Goal: Information Seeking & Learning: Compare options

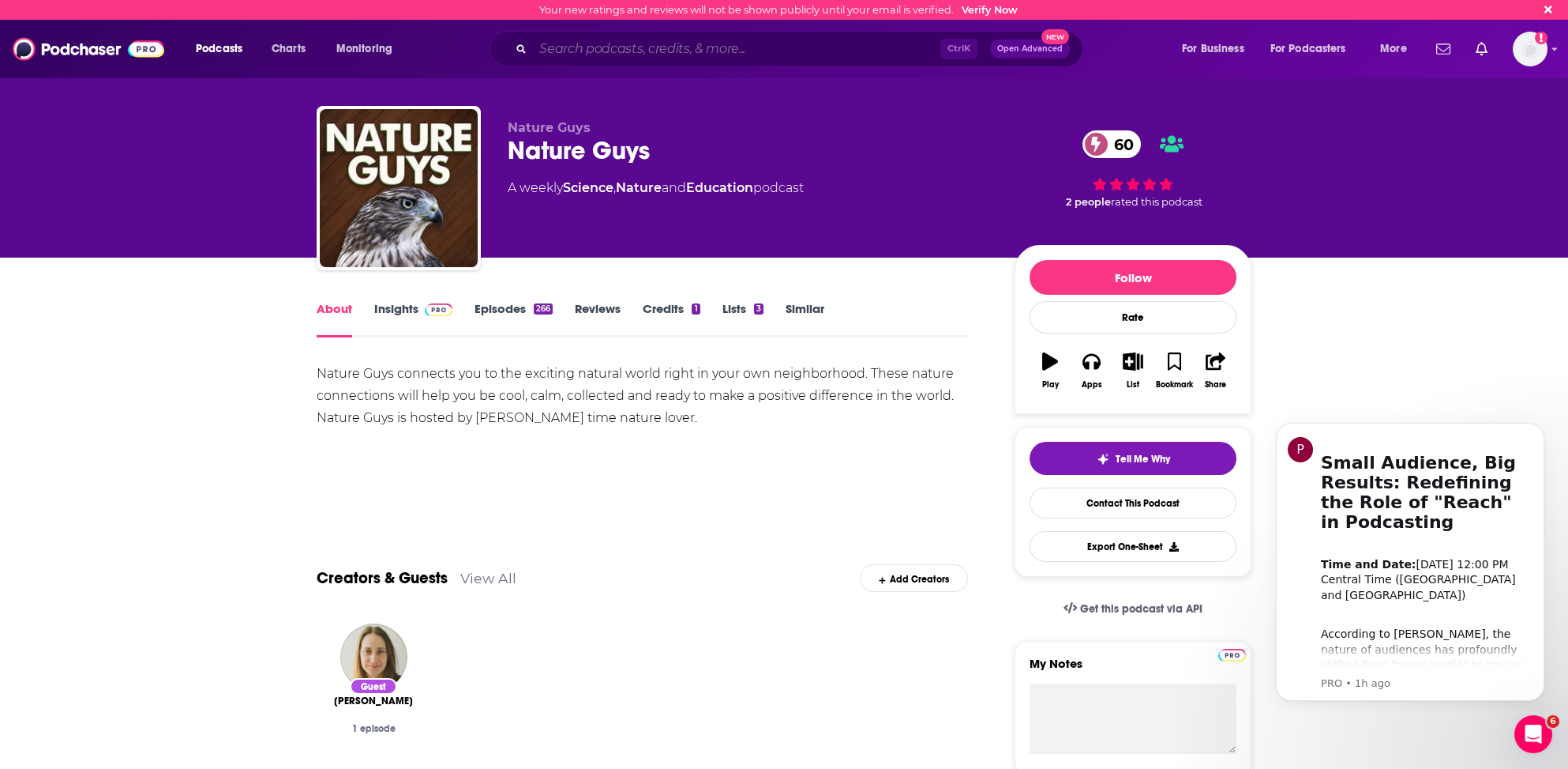
click at [651, 37] on input "Search podcasts, credits, & more..." at bounding box center [736, 49] width 408 height 25
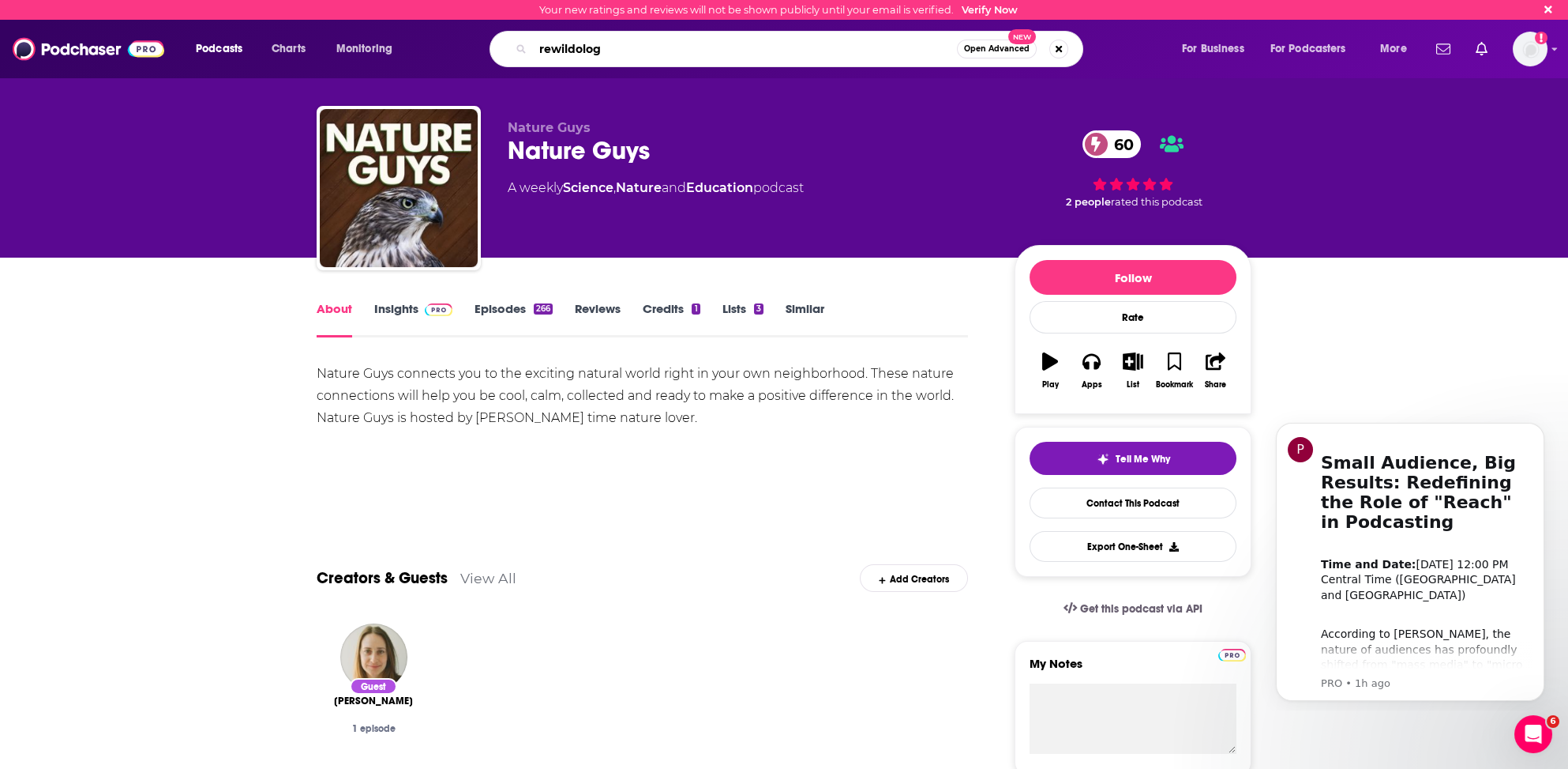
type input "rewildology"
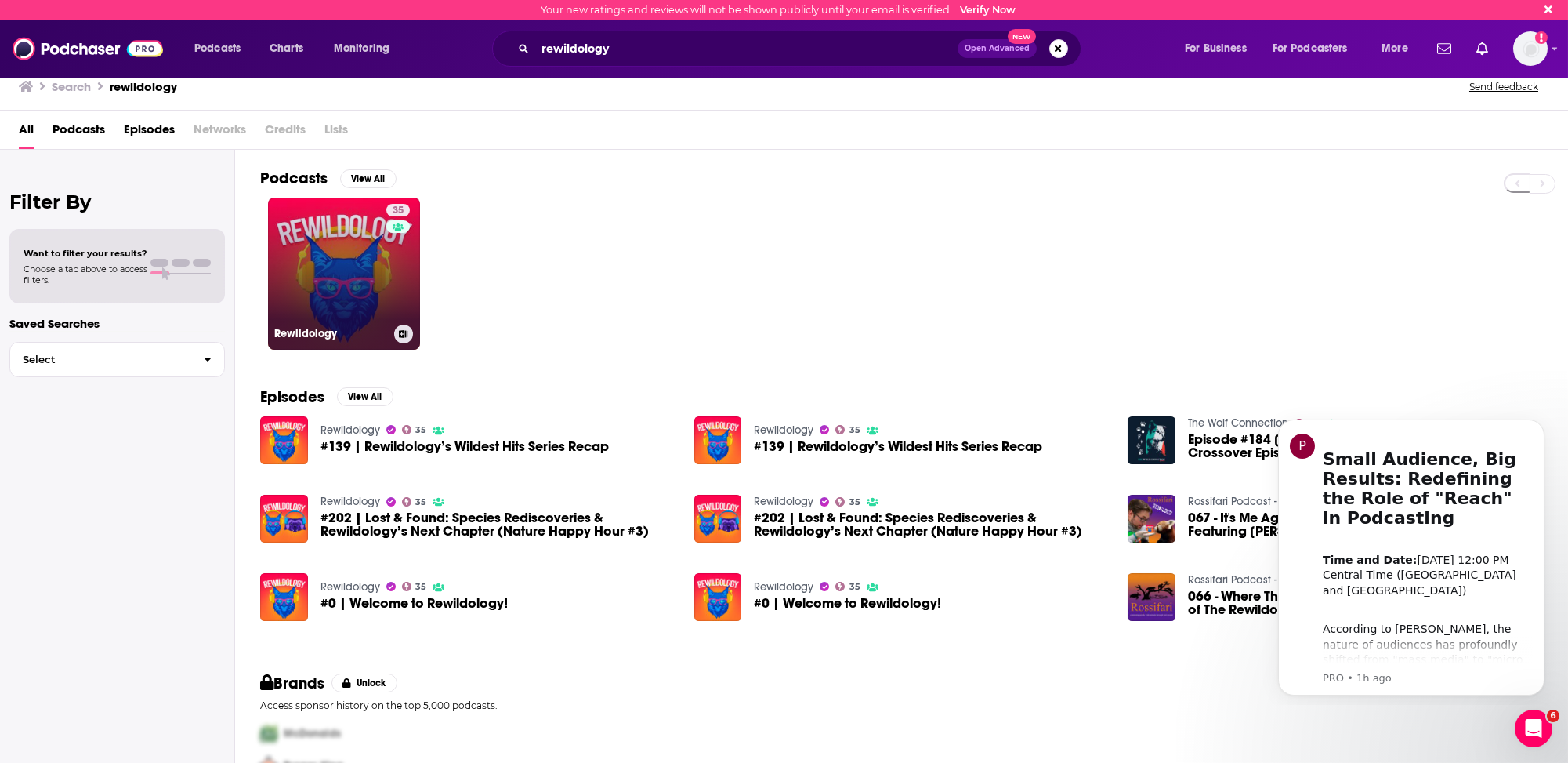
click at [296, 283] on link "35 Rewildology" at bounding box center [344, 274] width 152 height 152
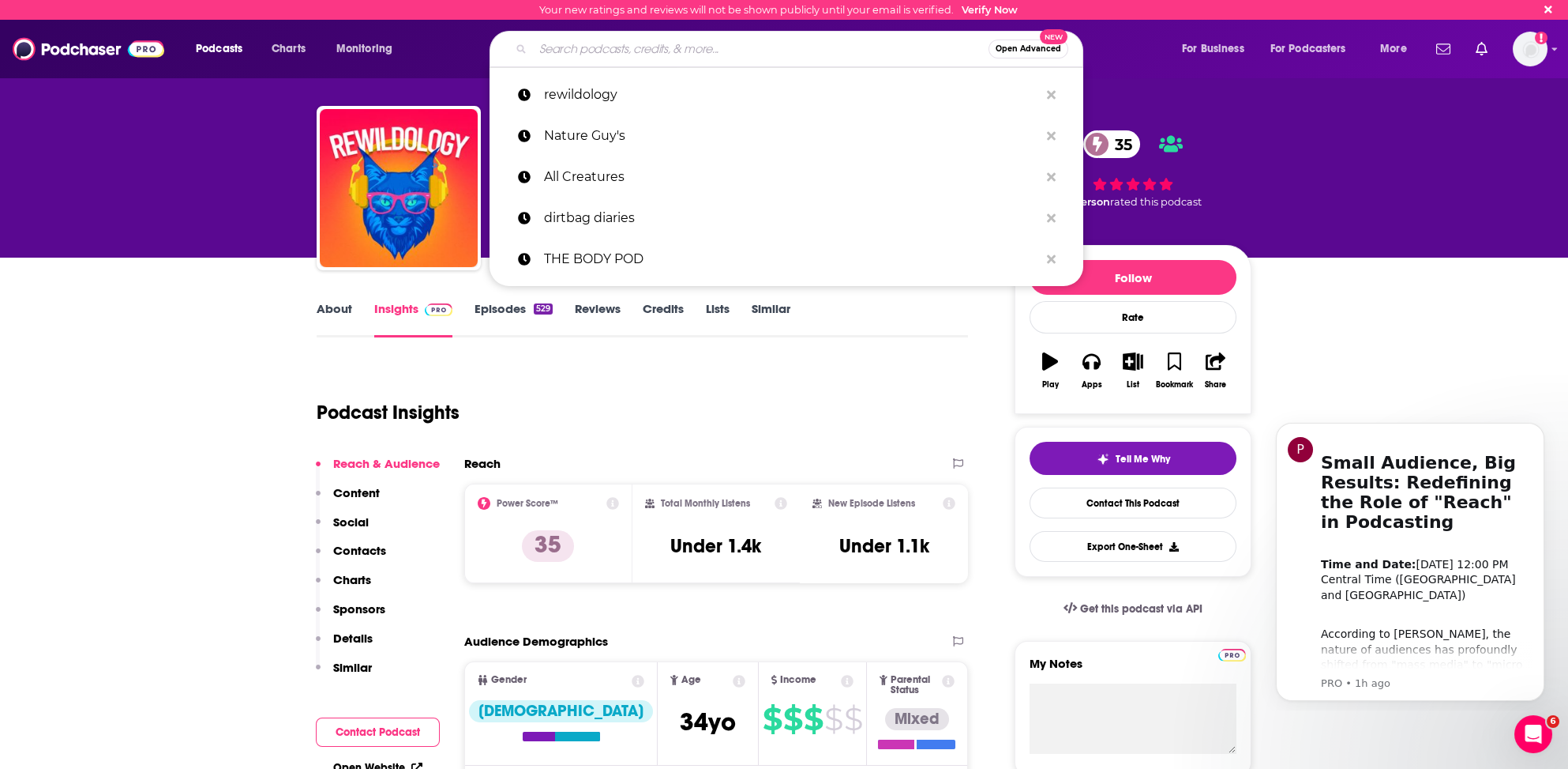
drag, startPoint x: 578, startPoint y: 39, endPoint x: 579, endPoint y: 55, distance: 16.0
click at [578, 40] on input "Search podcasts, credits, & more..." at bounding box center [760, 49] width 455 height 25
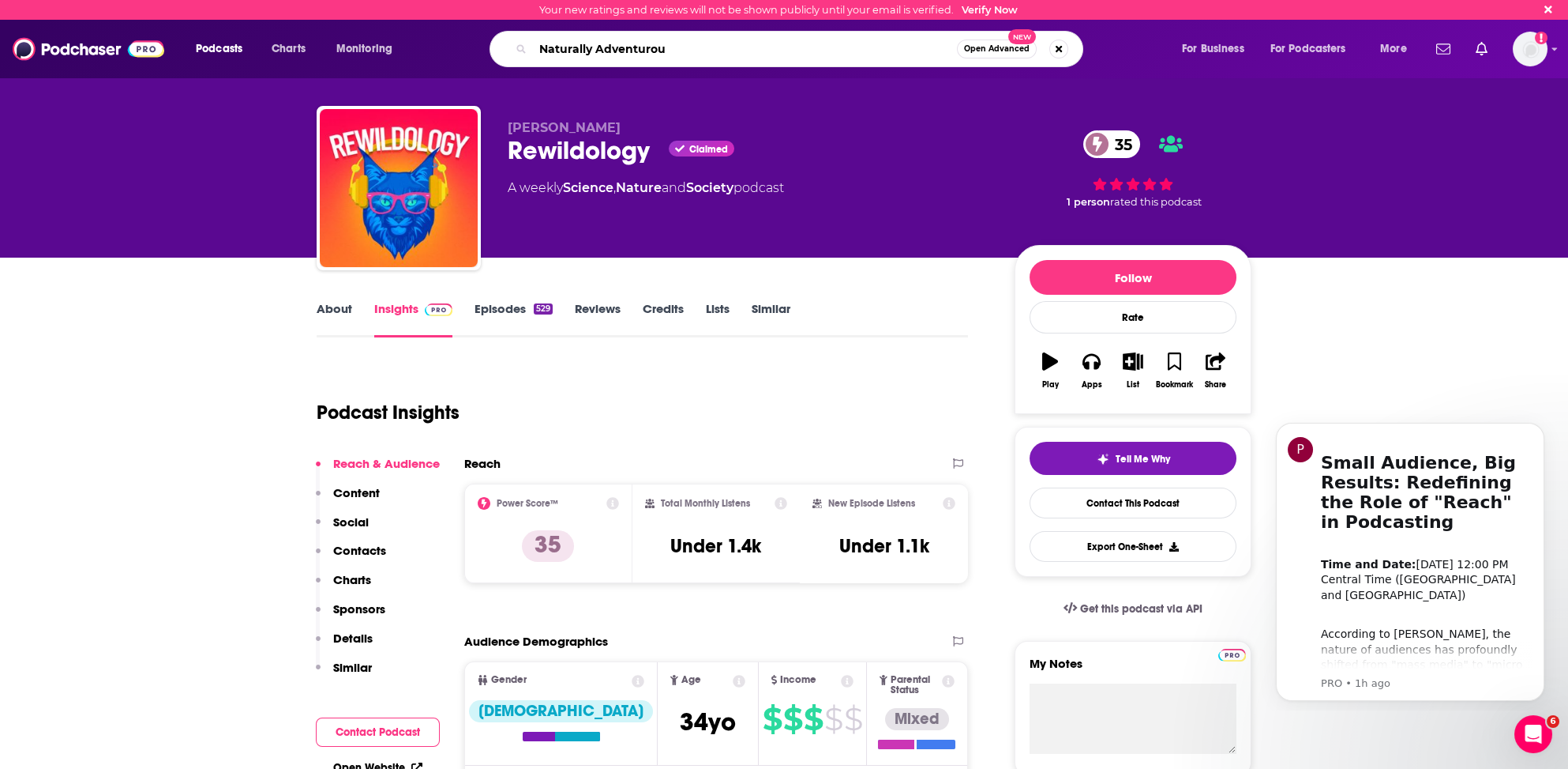
type input "Naturally Adventurous"
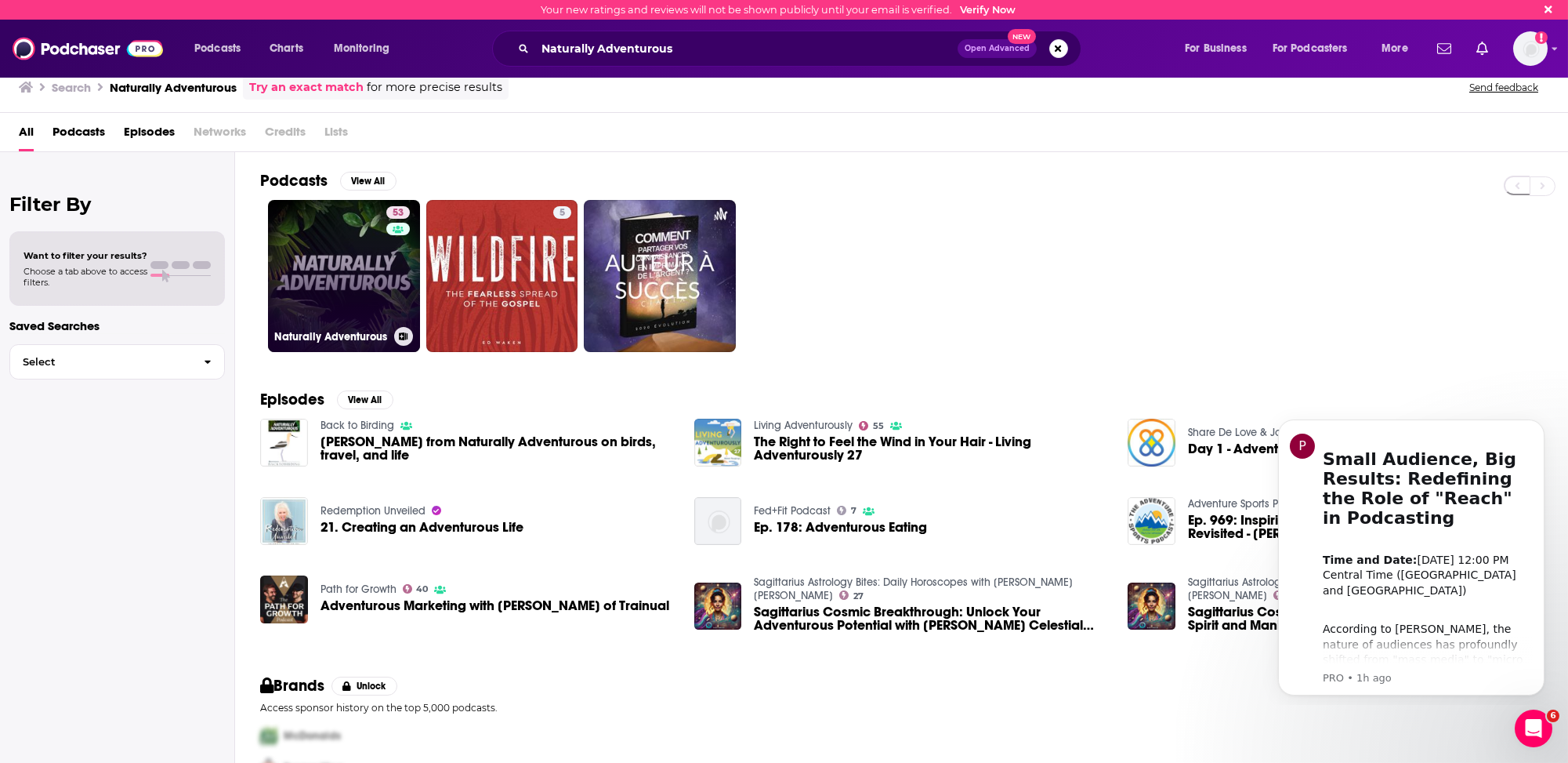
click at [303, 306] on link "53 Naturally Adventurous" at bounding box center [344, 275] width 152 height 152
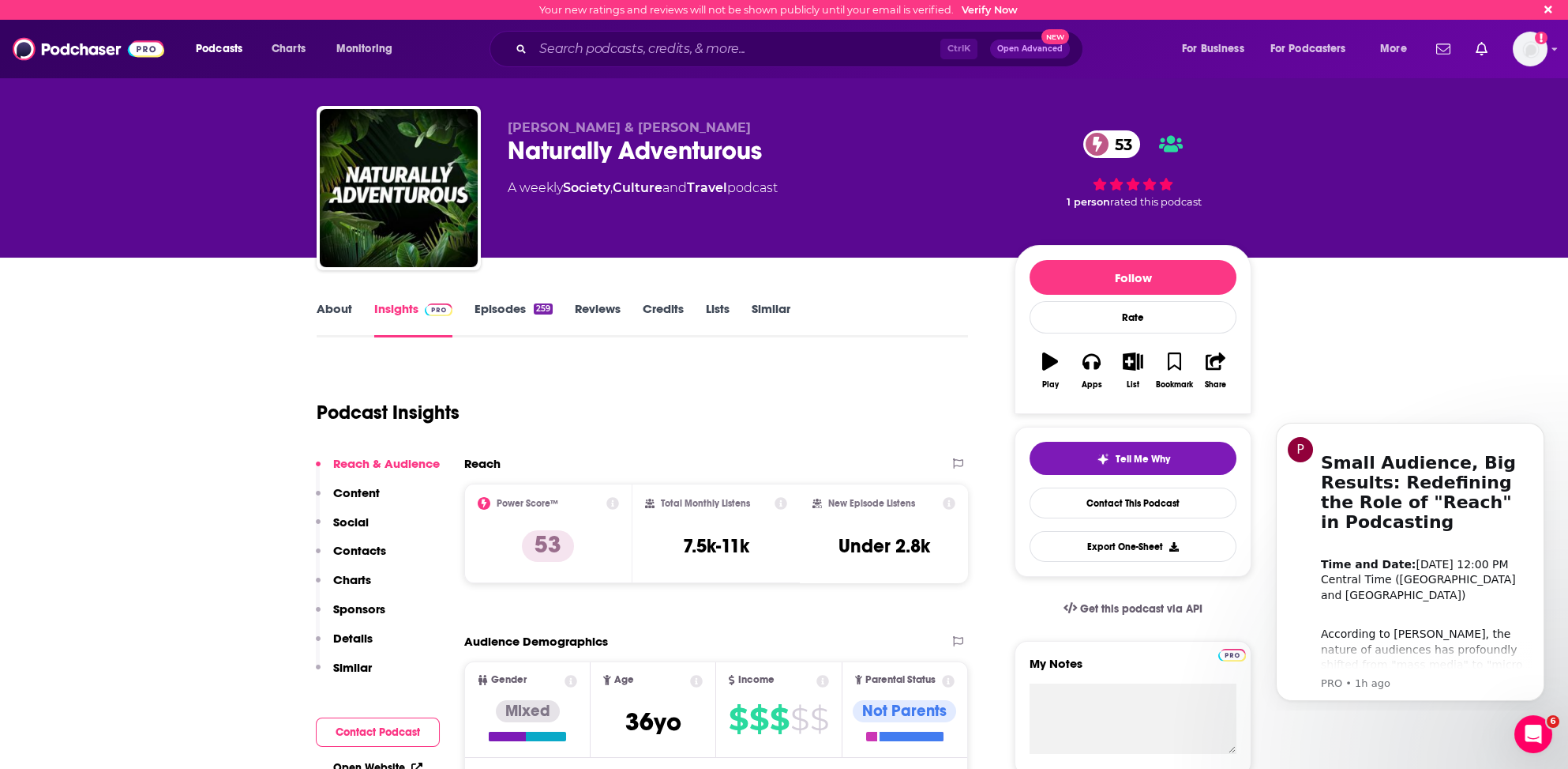
click at [330, 302] on link "About" at bounding box center [335, 319] width 36 height 36
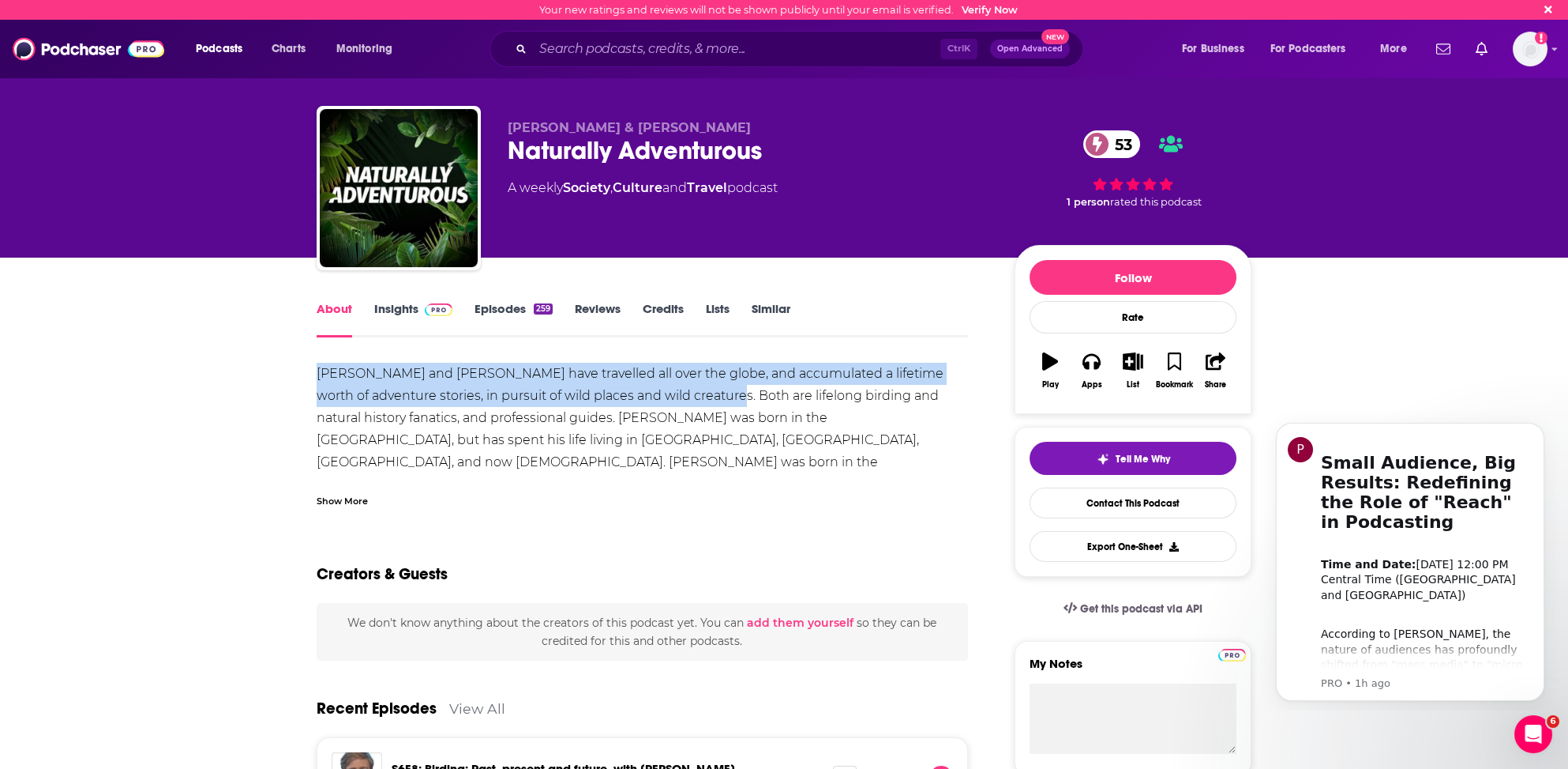
drag, startPoint x: 317, startPoint y: 369, endPoint x: 697, endPoint y: 405, distance: 381.7
click at [697, 405] on div "[PERSON_NAME] and [PERSON_NAME] have travelled all over the globe, and accumula…" at bounding box center [642, 484] width 651 height 243
copy div "[PERSON_NAME] and [PERSON_NAME] have travelled all over the globe, and accumula…"
click at [394, 302] on link "Insights" at bounding box center [413, 319] width 78 height 36
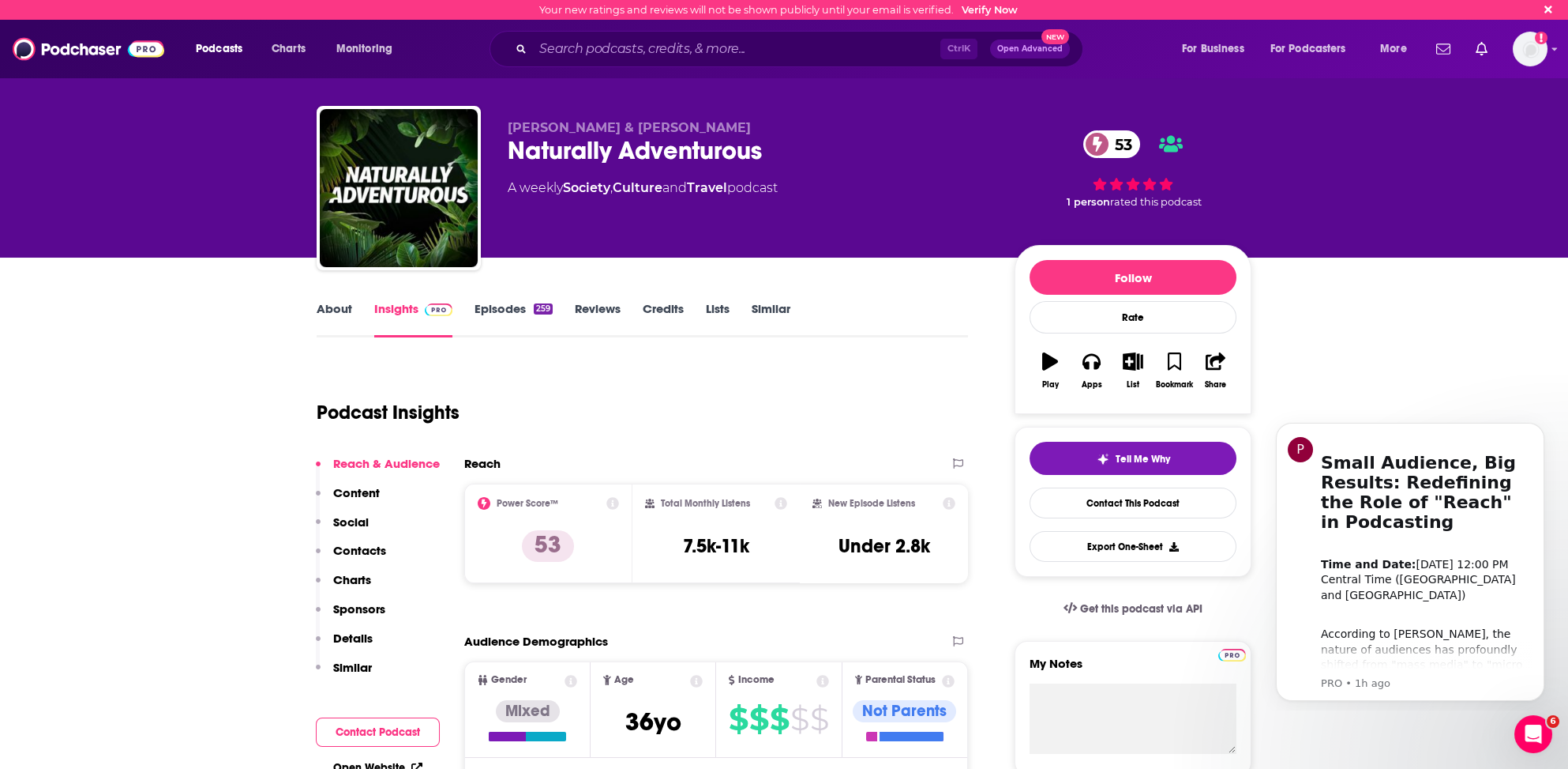
click at [374, 548] on p "Contacts" at bounding box center [359, 550] width 53 height 15
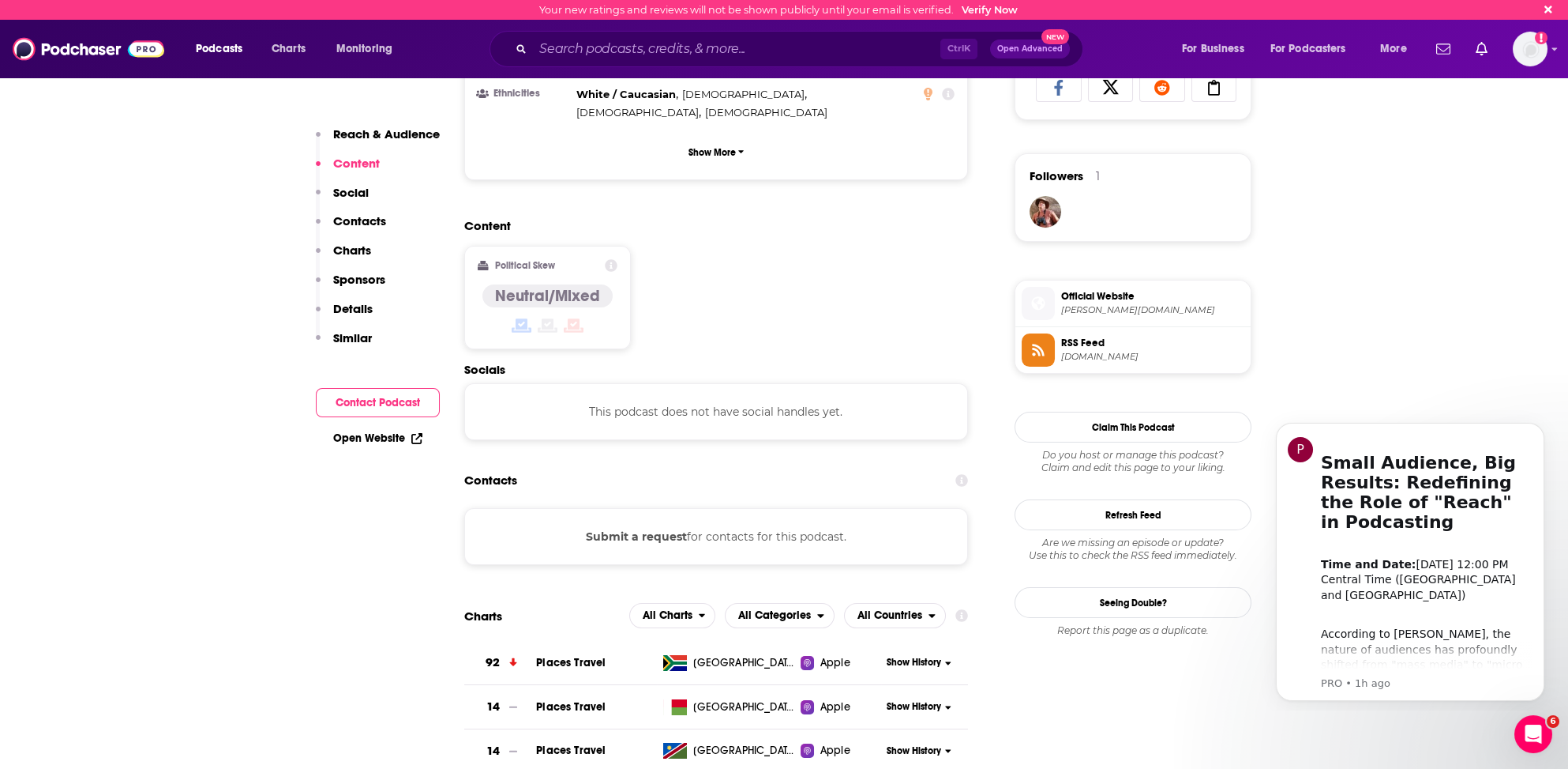
scroll to position [1092, 0]
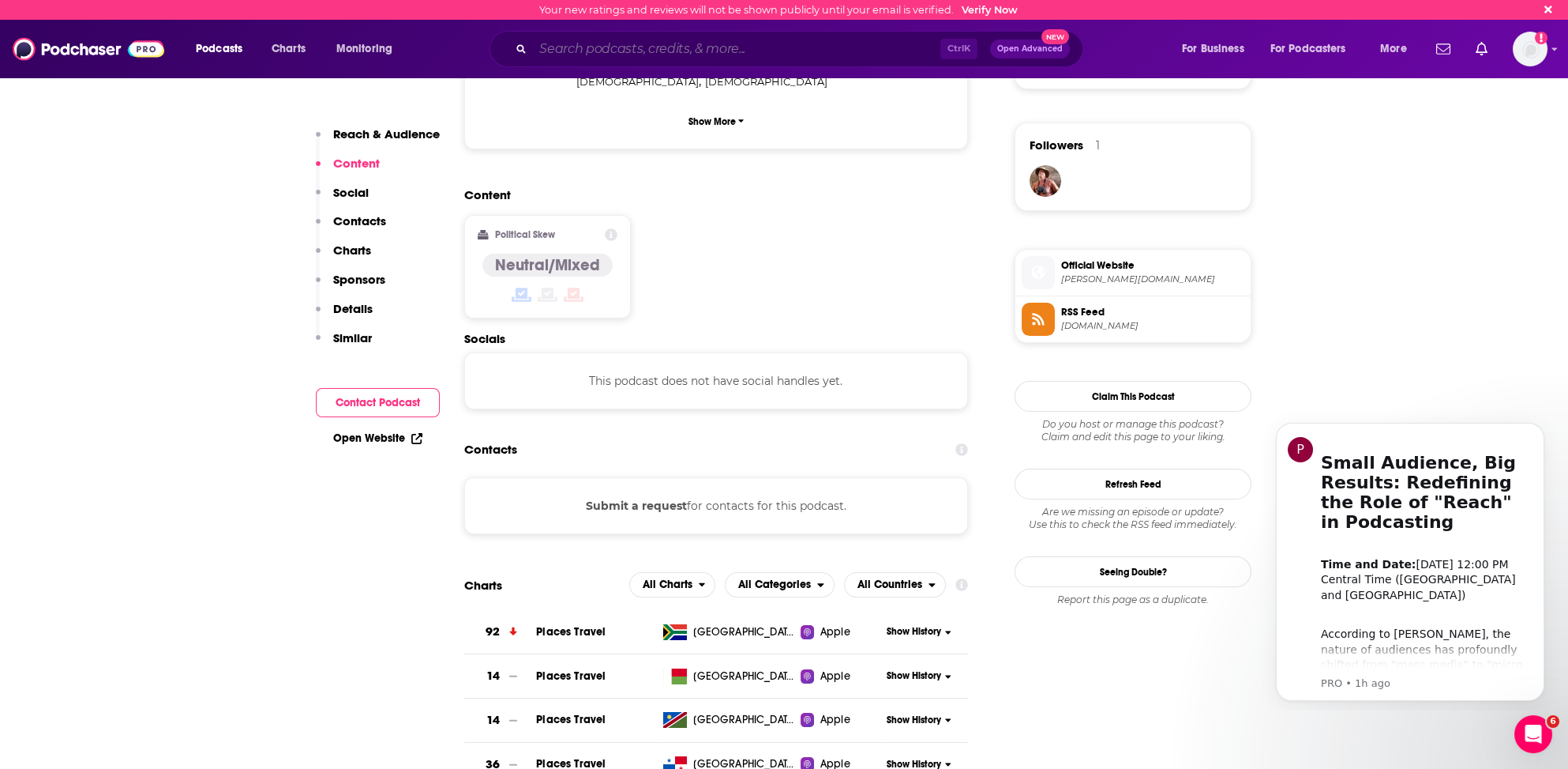
click at [551, 50] on input "Search podcasts, credits, & more..." at bounding box center [736, 49] width 408 height 25
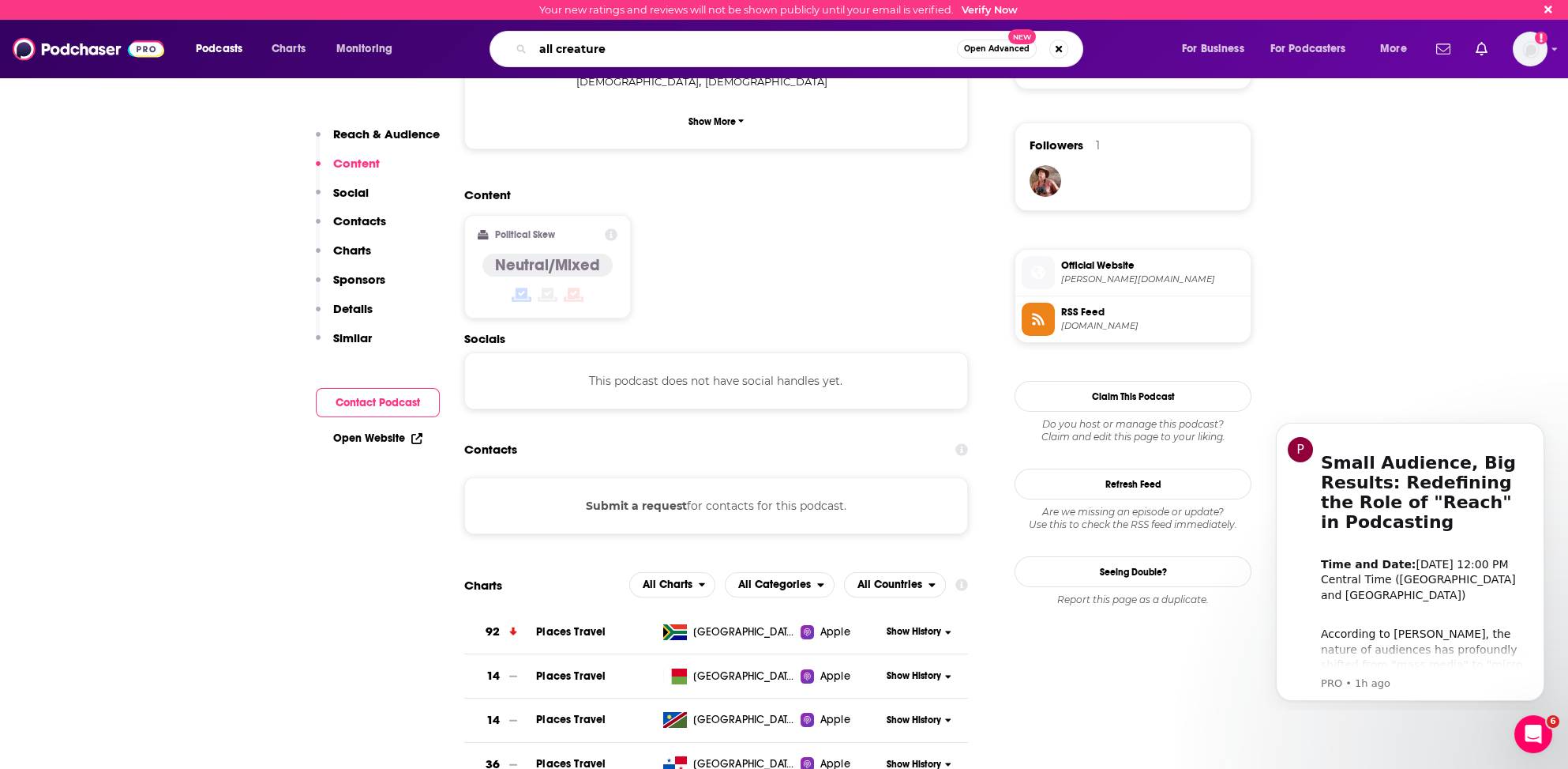
type input "all creatures"
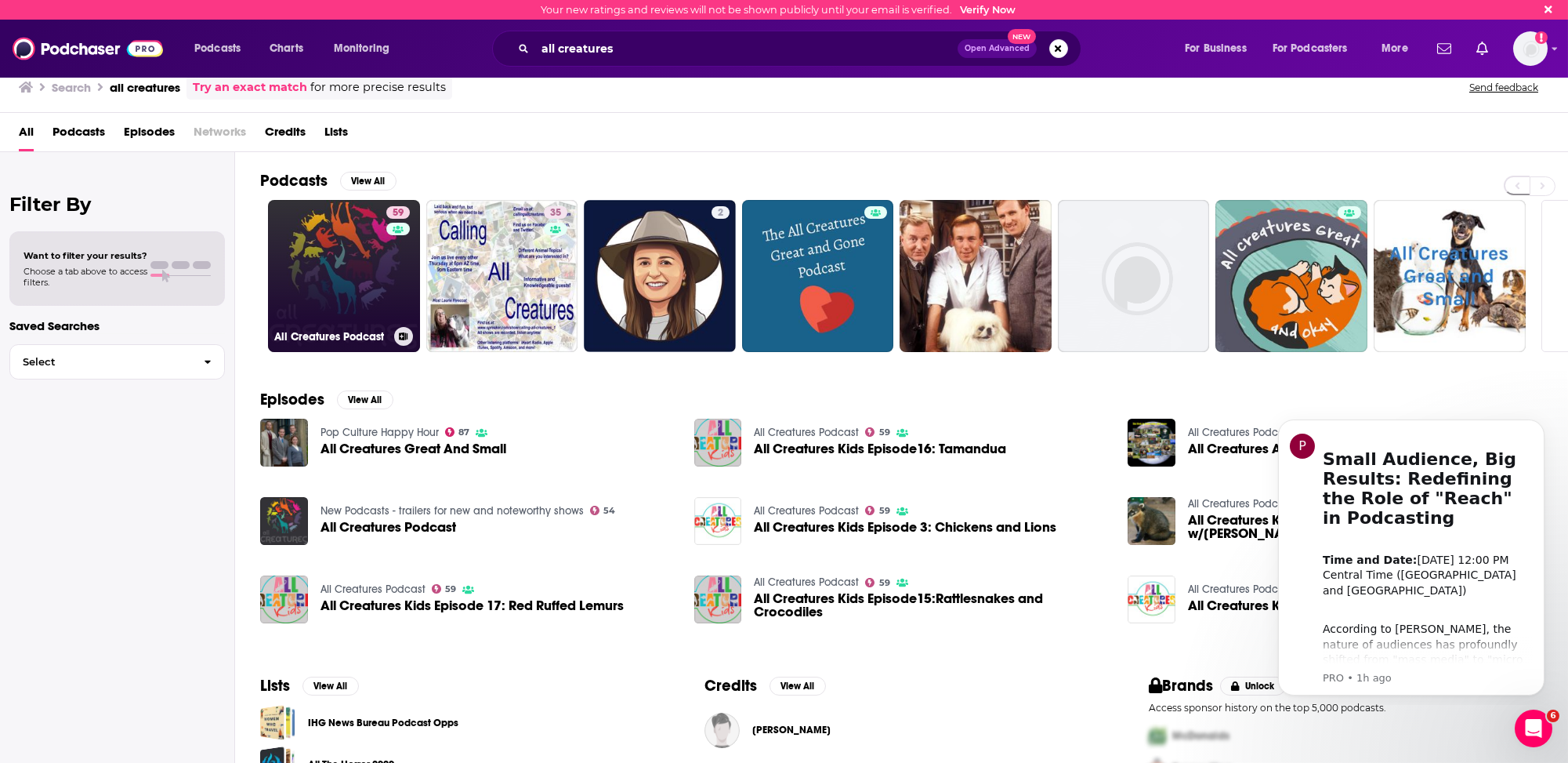
click at [307, 308] on link "59 All Creatures Podcast" at bounding box center [344, 275] width 152 height 152
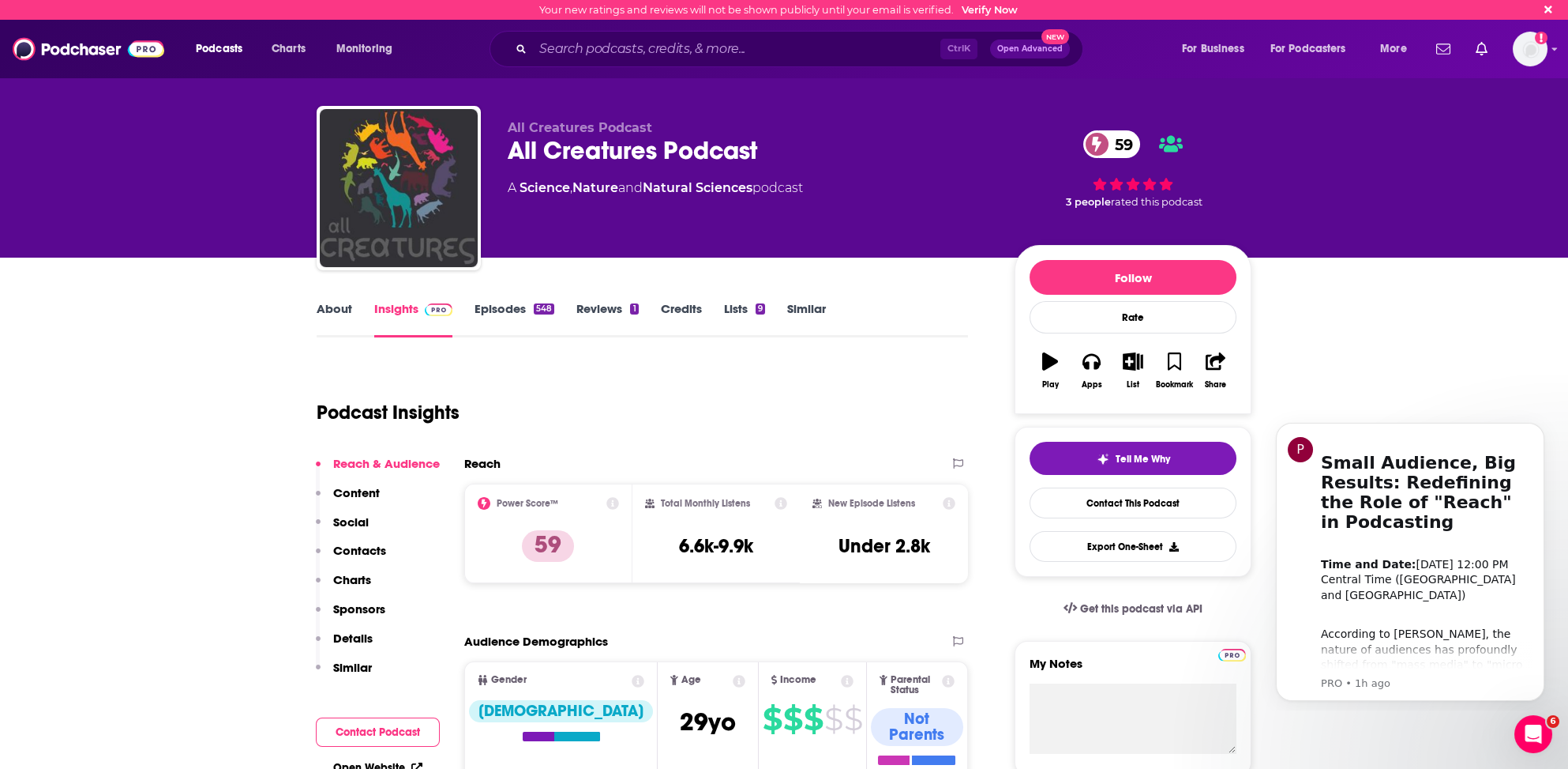
click at [812, 305] on link "Similar" at bounding box center [806, 319] width 39 height 36
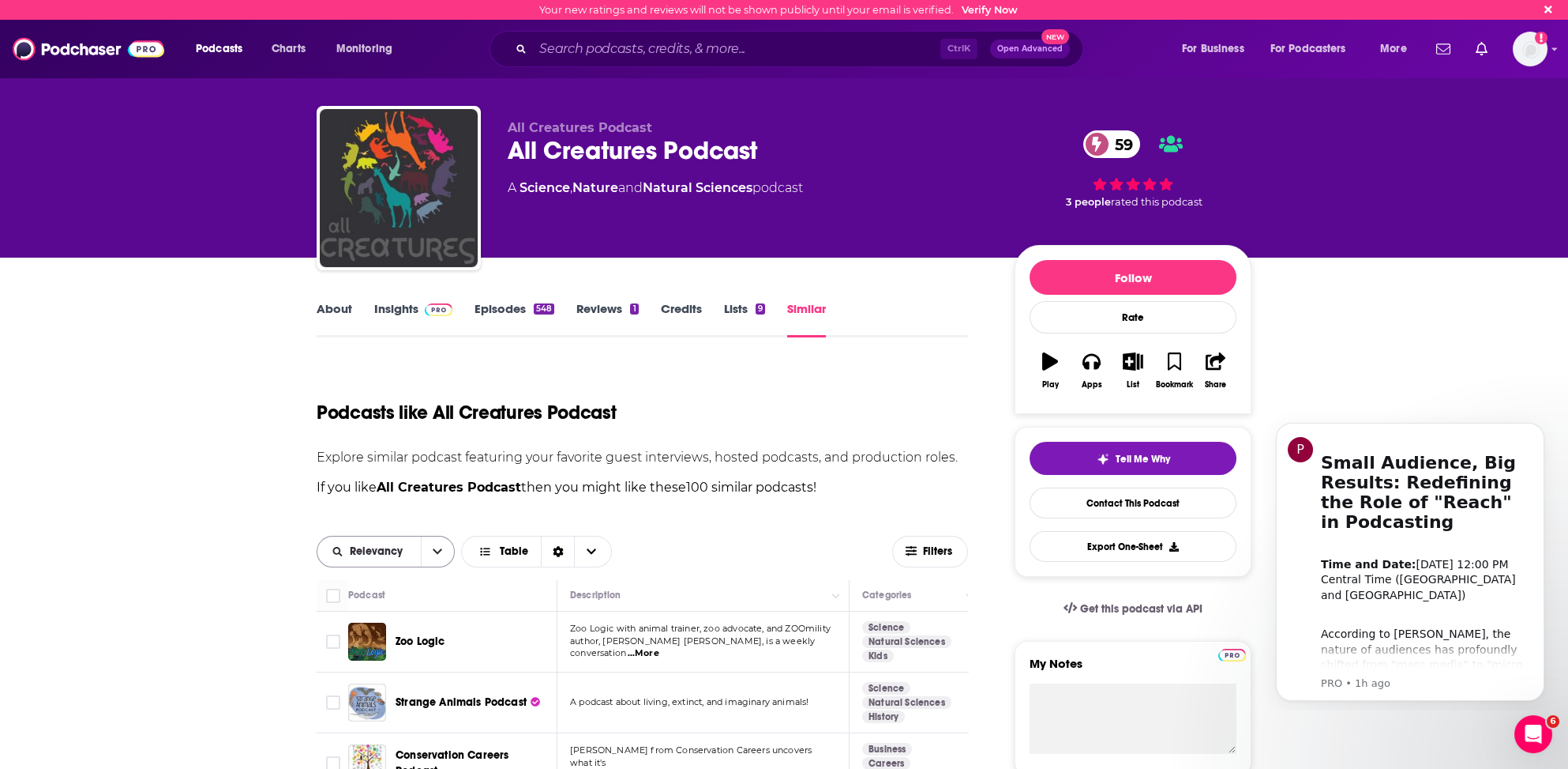
click at [376, 552] on span "Relevancy" at bounding box center [379, 552] width 58 height 11
click at [363, 657] on span "Power Score" at bounding box center [396, 660] width 93 height 9
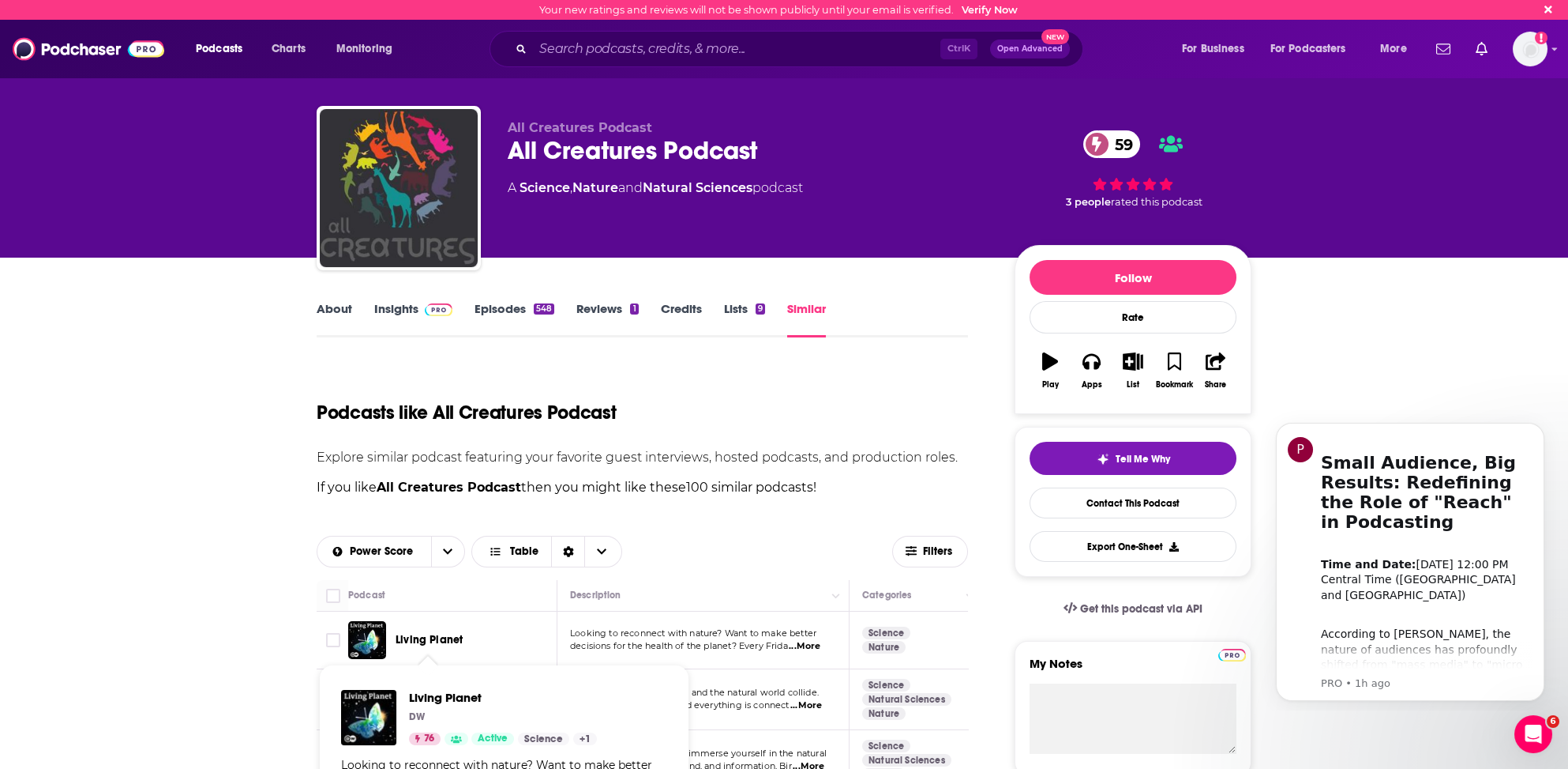
click at [436, 640] on span "Living Planet" at bounding box center [429, 639] width 67 height 13
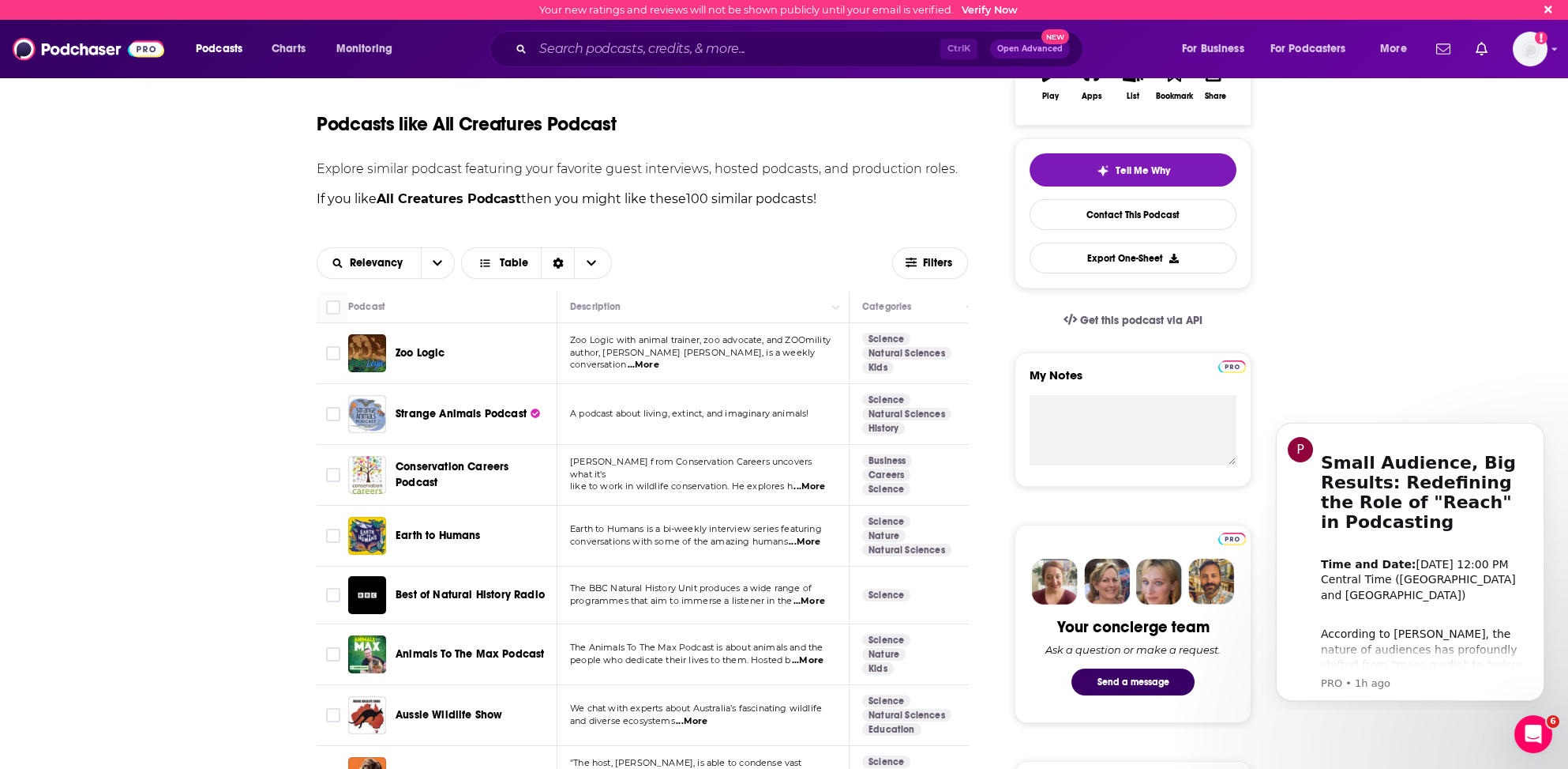
scroll to position [316, 0]
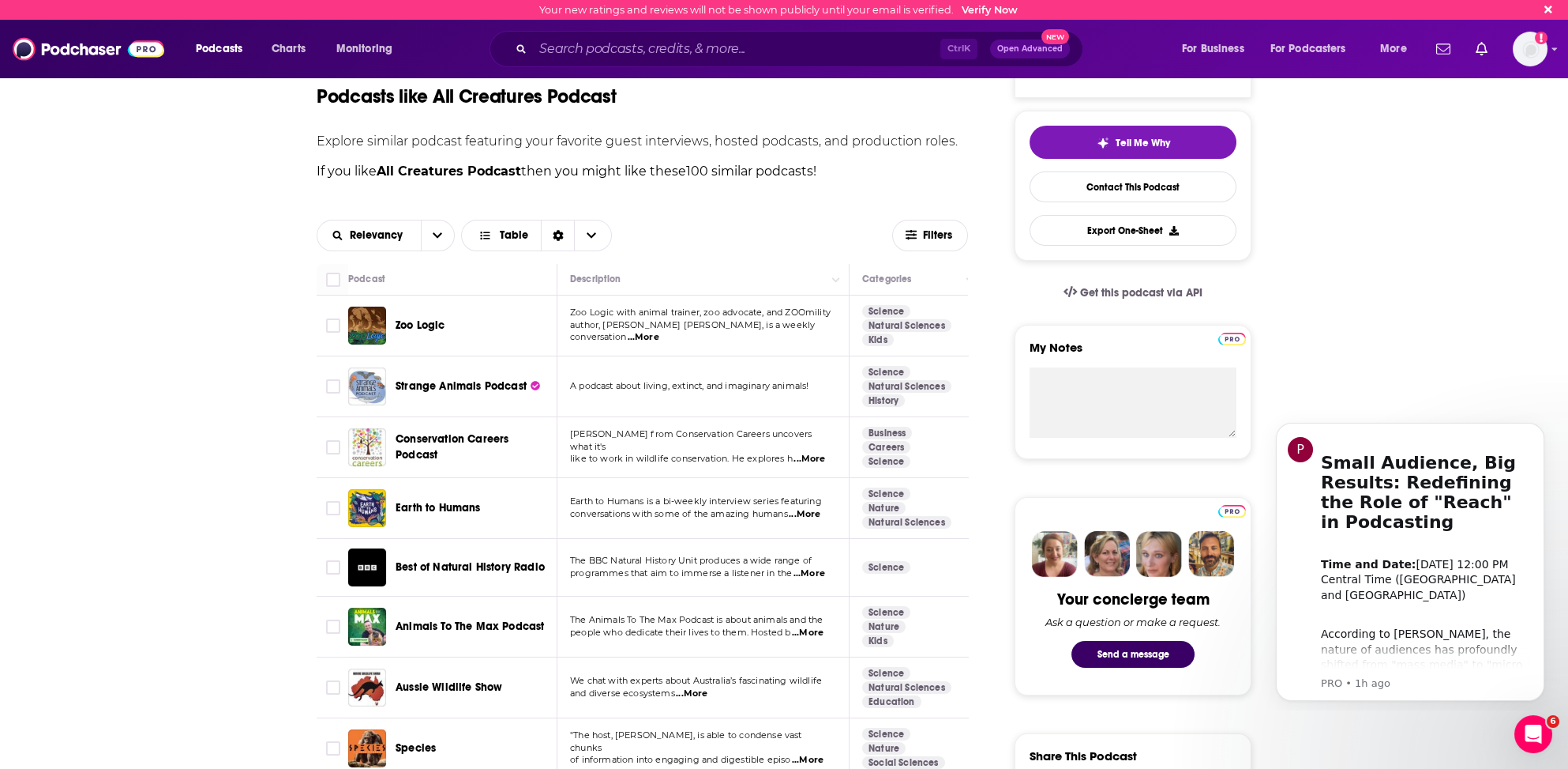
click at [806, 510] on span "...More" at bounding box center [804, 514] width 31 height 13
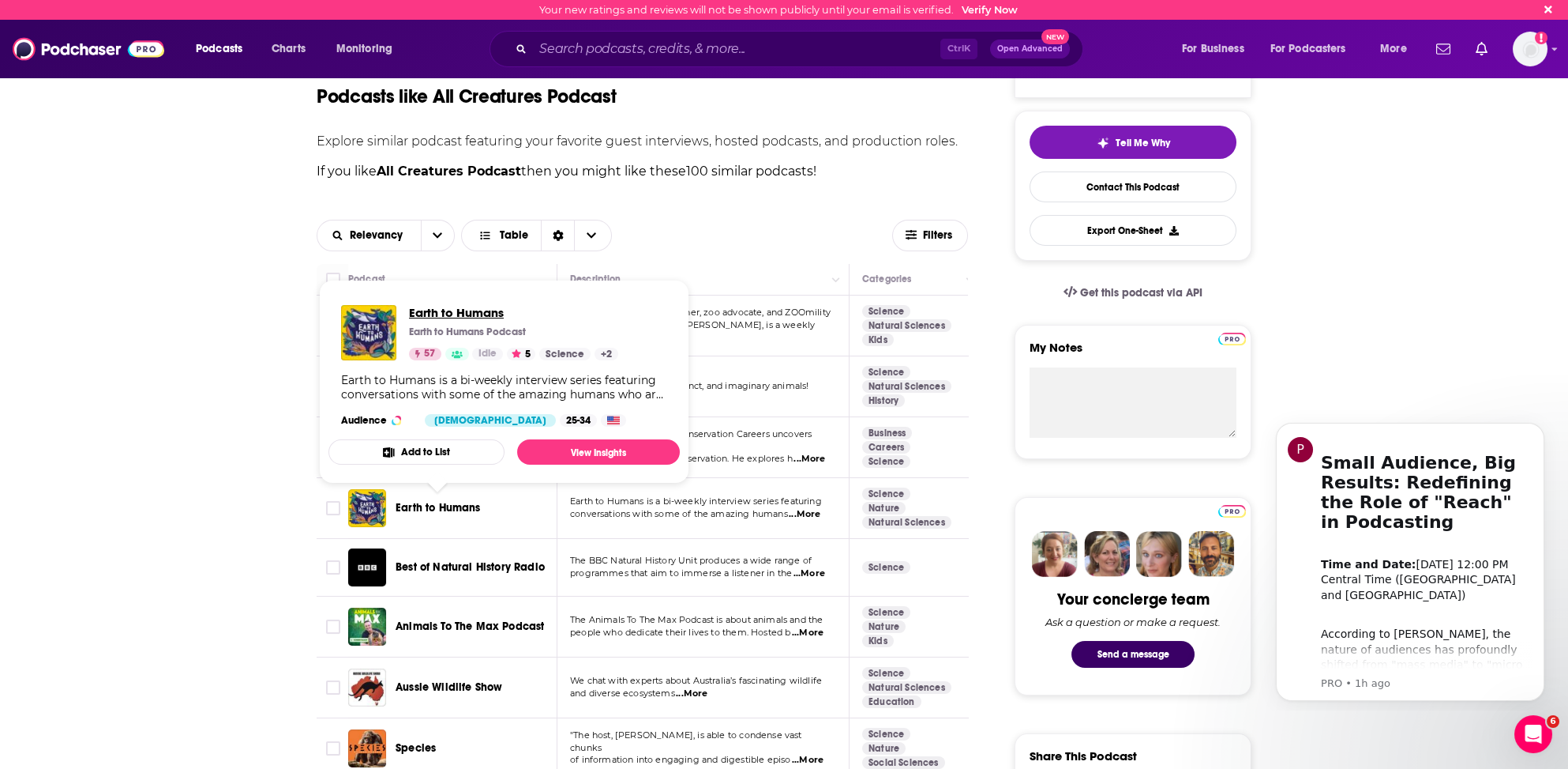
click at [423, 311] on span "Earth to Humans" at bounding box center [513, 312] width 209 height 15
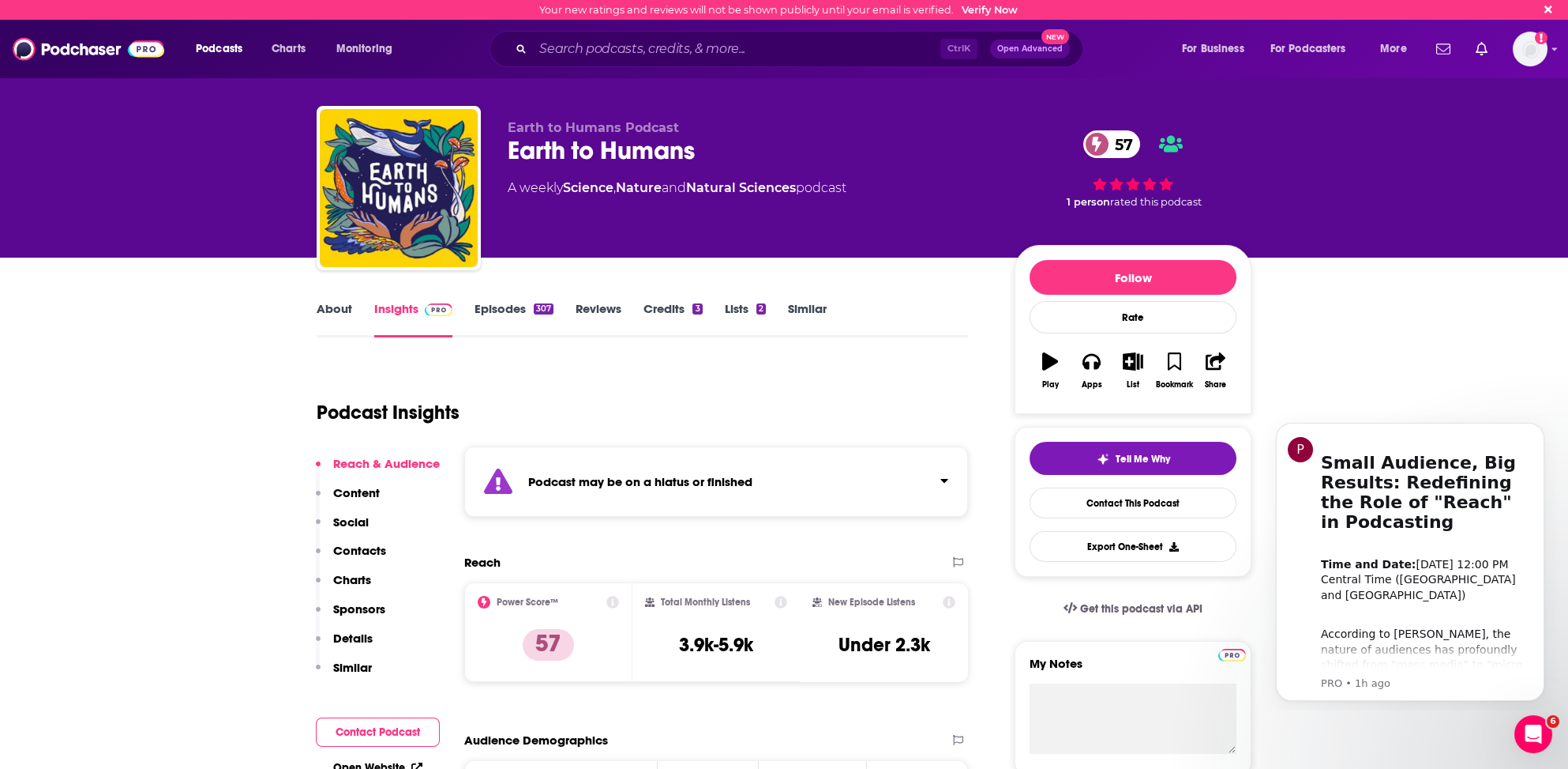
click at [807, 303] on link "Similar" at bounding box center [806, 319] width 39 height 36
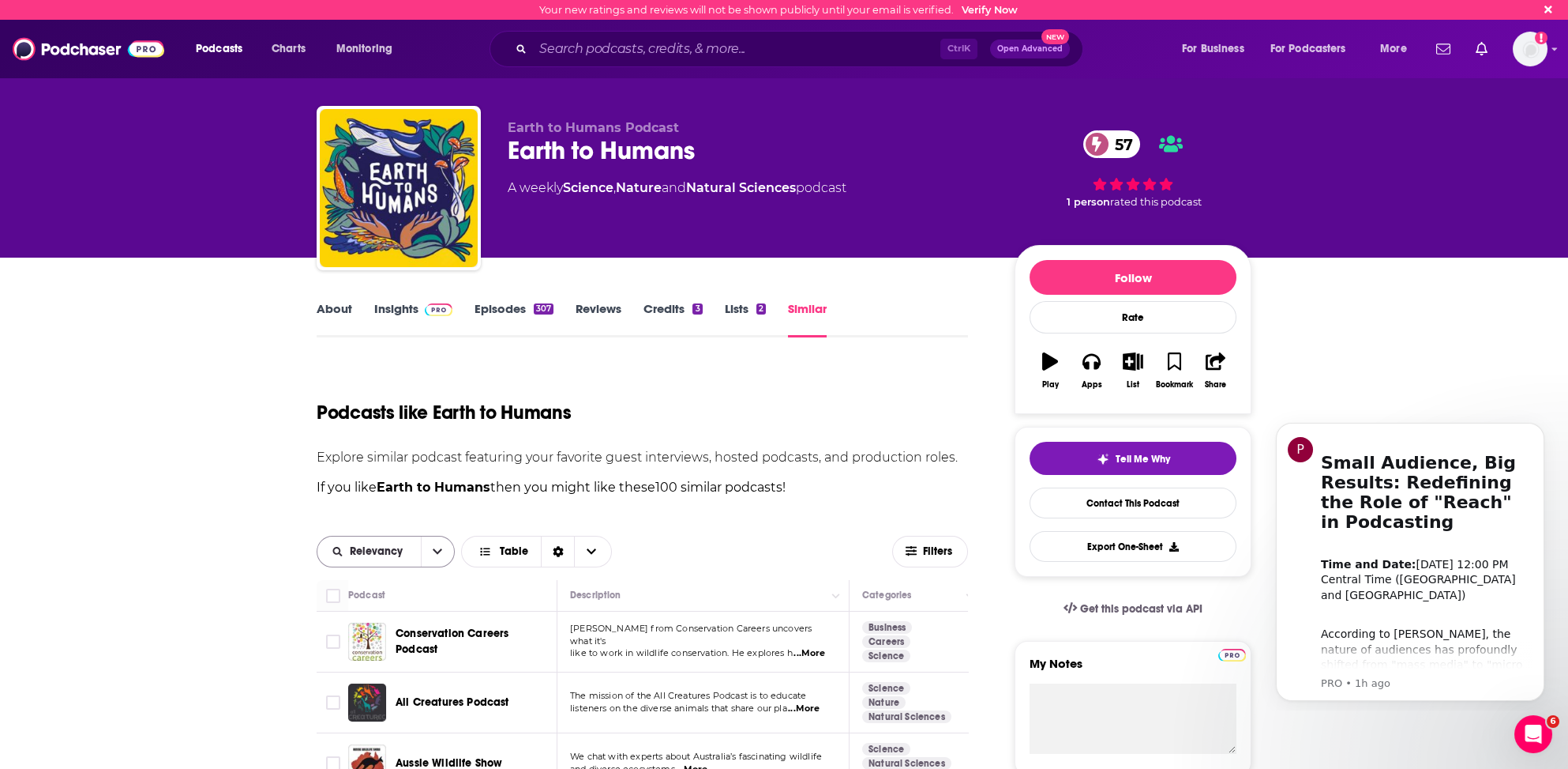
click at [366, 554] on span "Relevancy" at bounding box center [379, 552] width 58 height 11
click at [366, 656] on span "Power Score" at bounding box center [396, 660] width 93 height 9
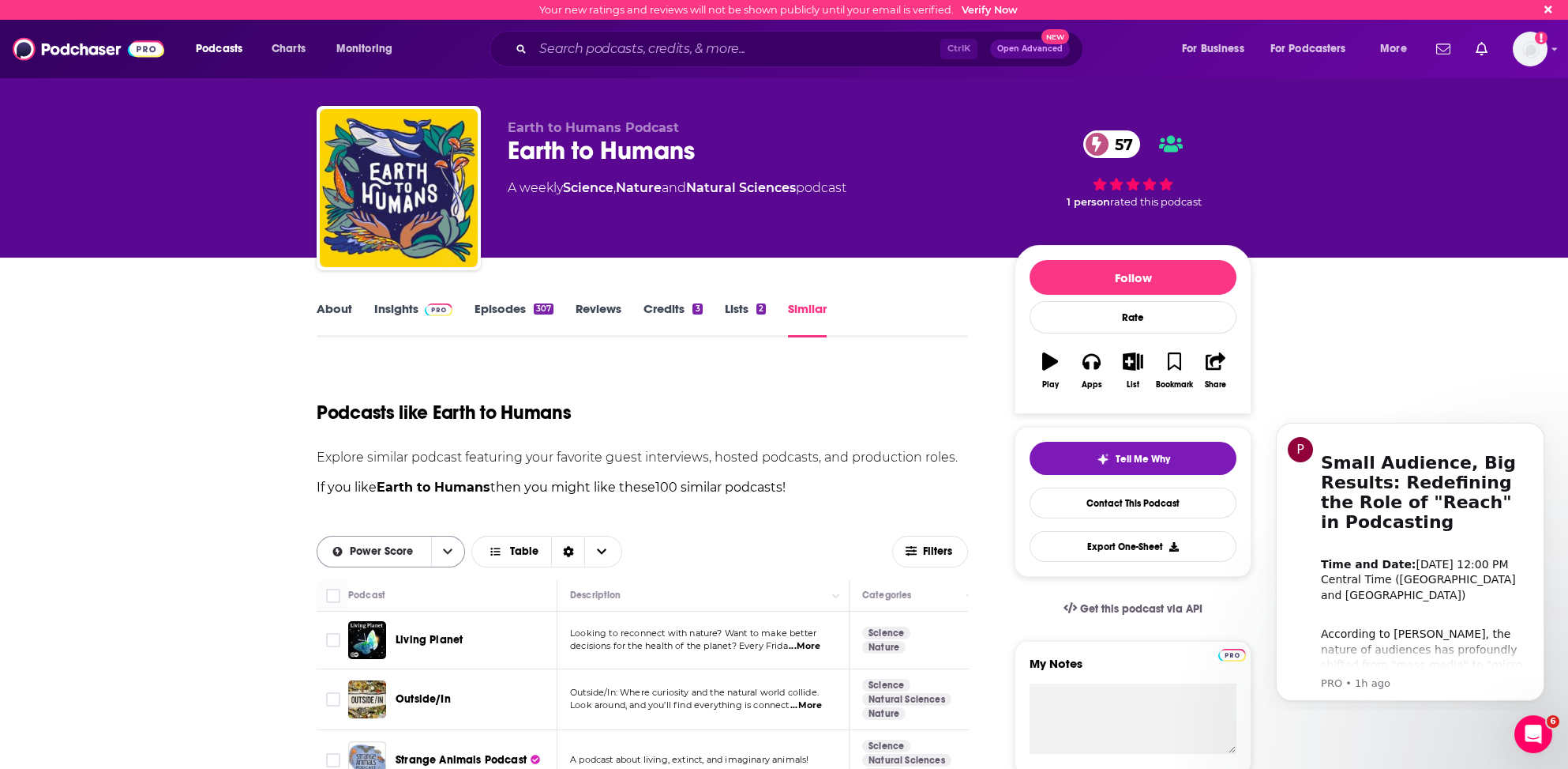
click at [375, 546] on span "Power Score" at bounding box center [384, 552] width 68 height 11
click at [357, 656] on span "Power Score" at bounding box center [401, 660] width 103 height 9
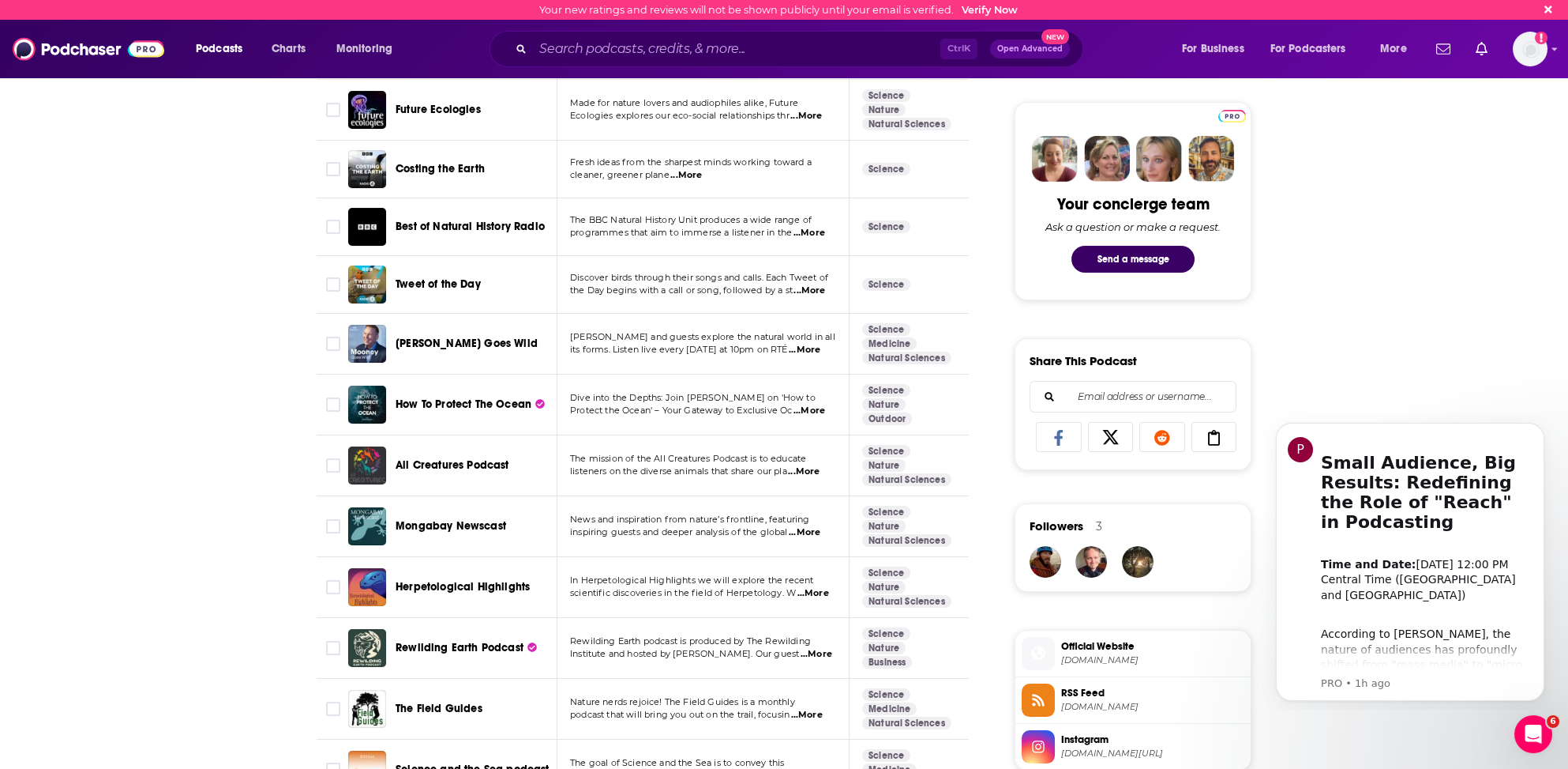
scroll to position [790, 0]
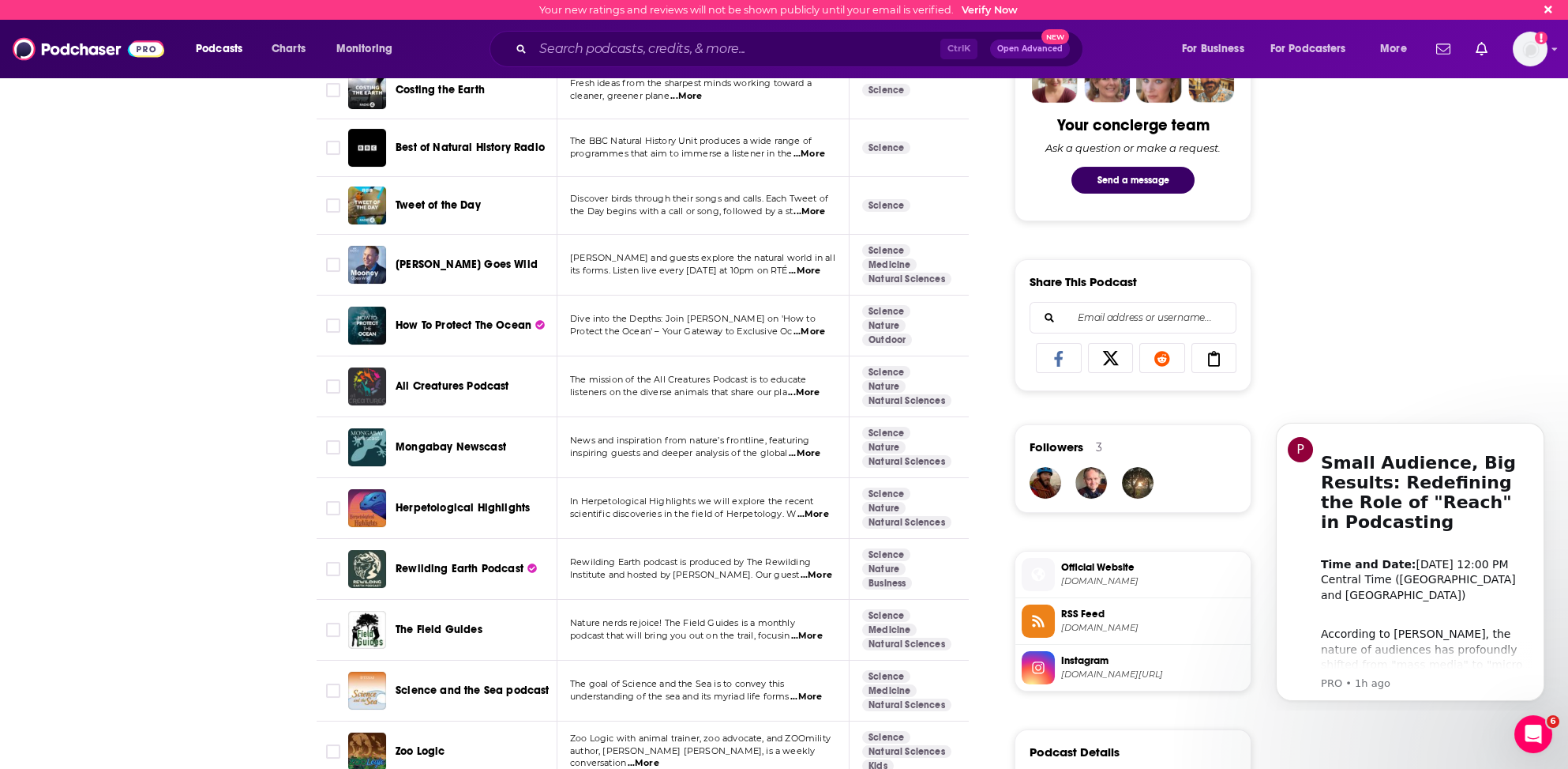
click at [810, 569] on span "...More" at bounding box center [816, 575] width 31 height 13
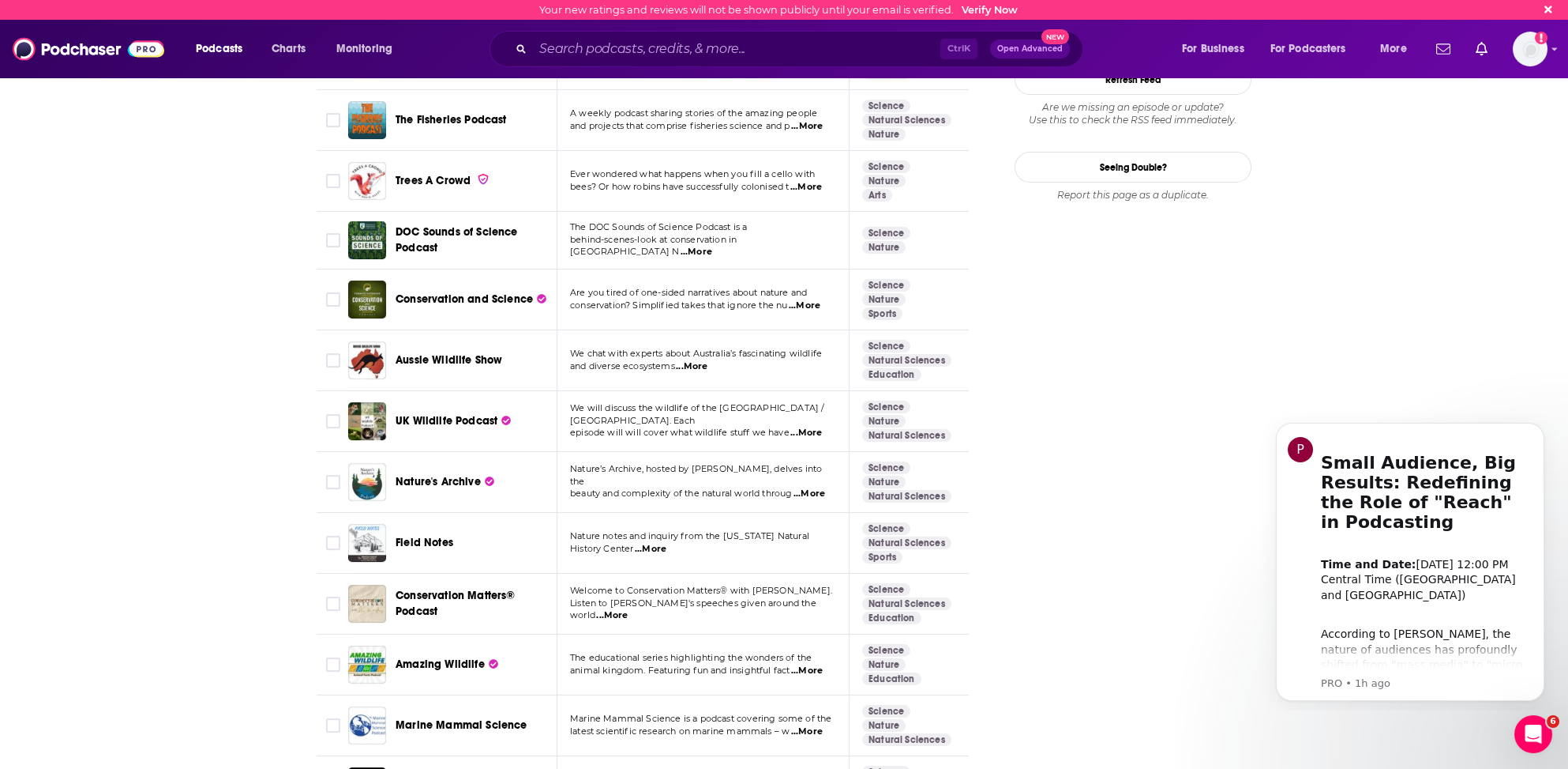
scroll to position [1896, 0]
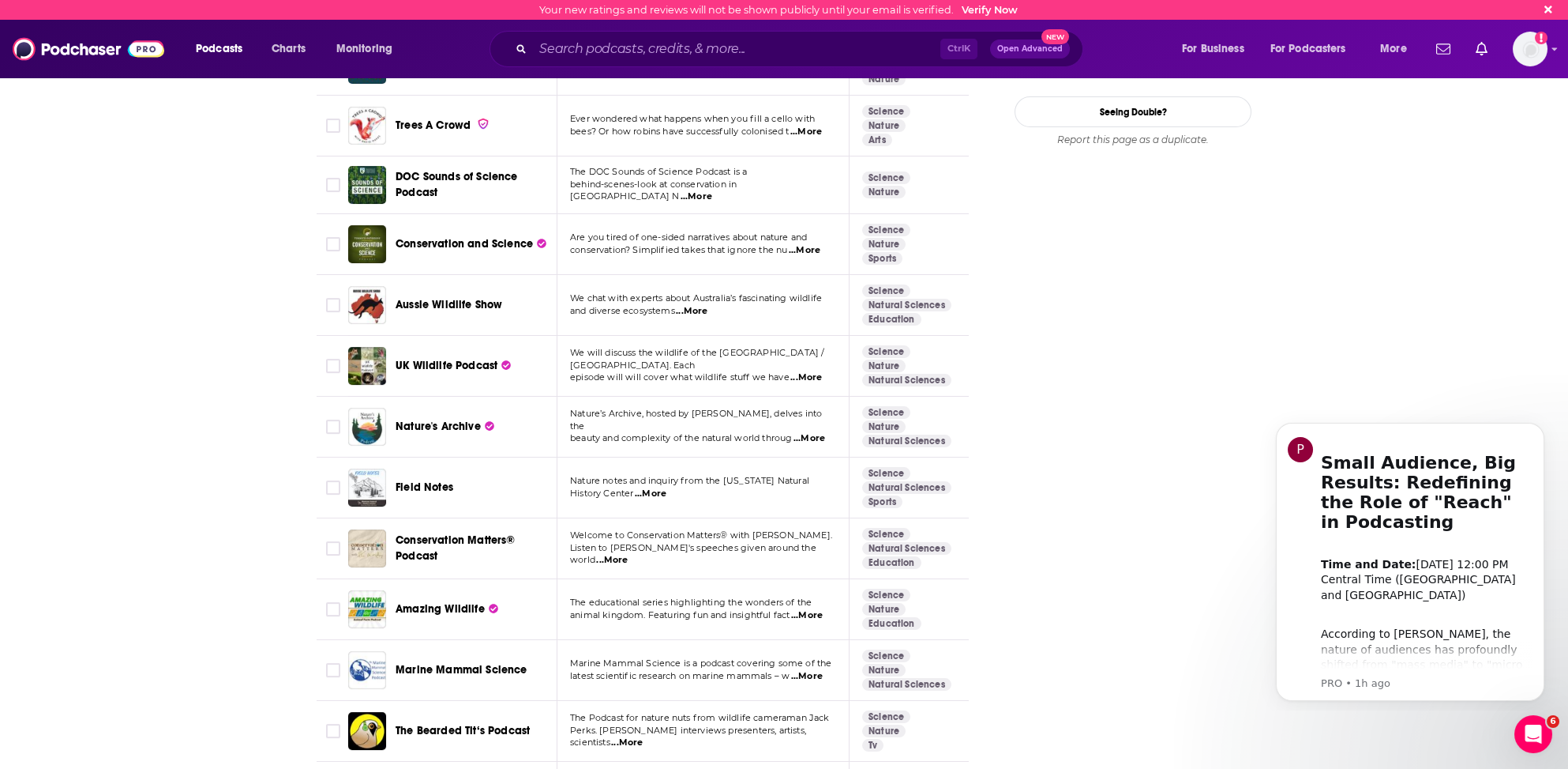
click at [815, 432] on span "...More" at bounding box center [809, 438] width 31 height 13
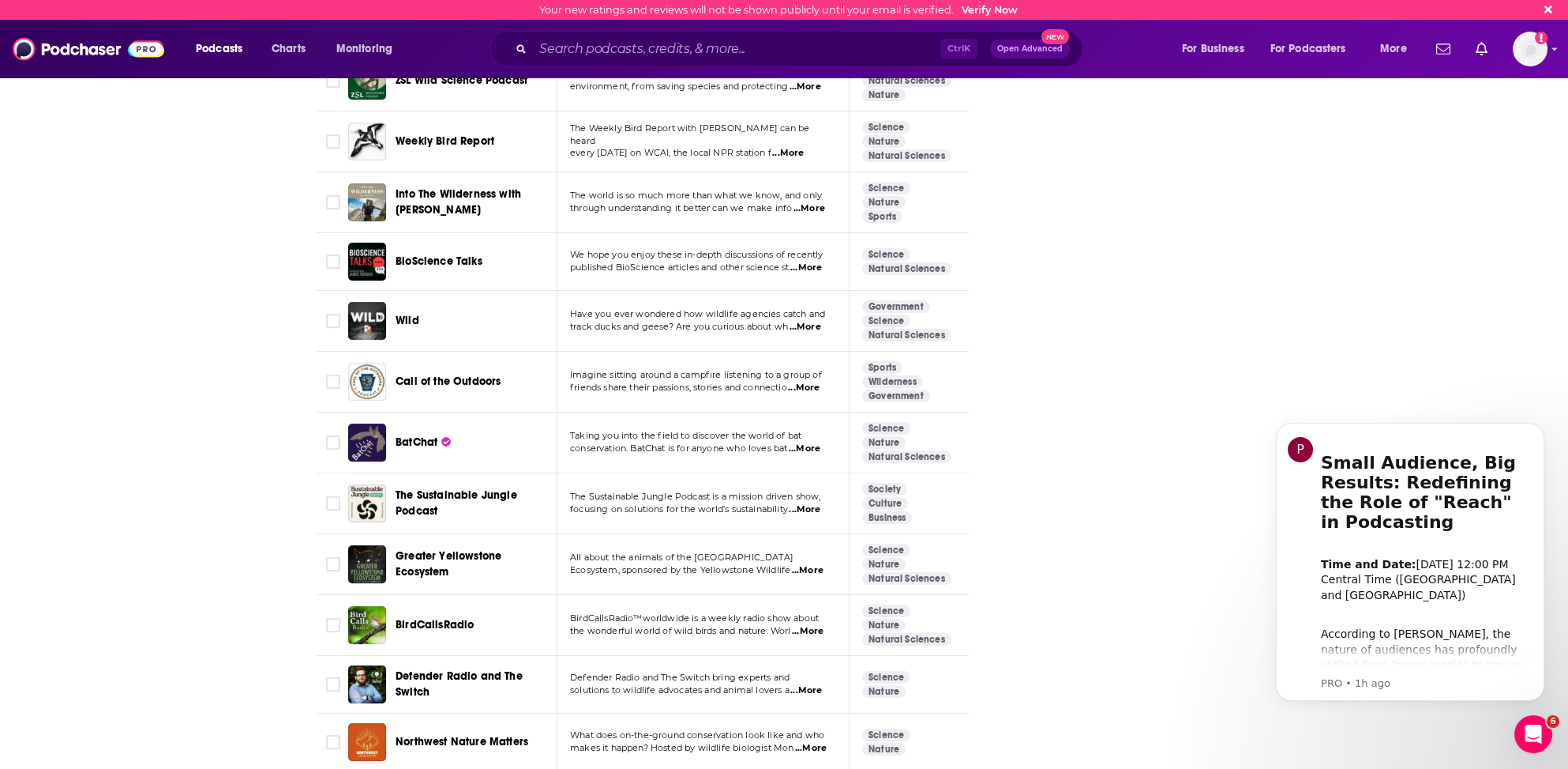
scroll to position [2685, 0]
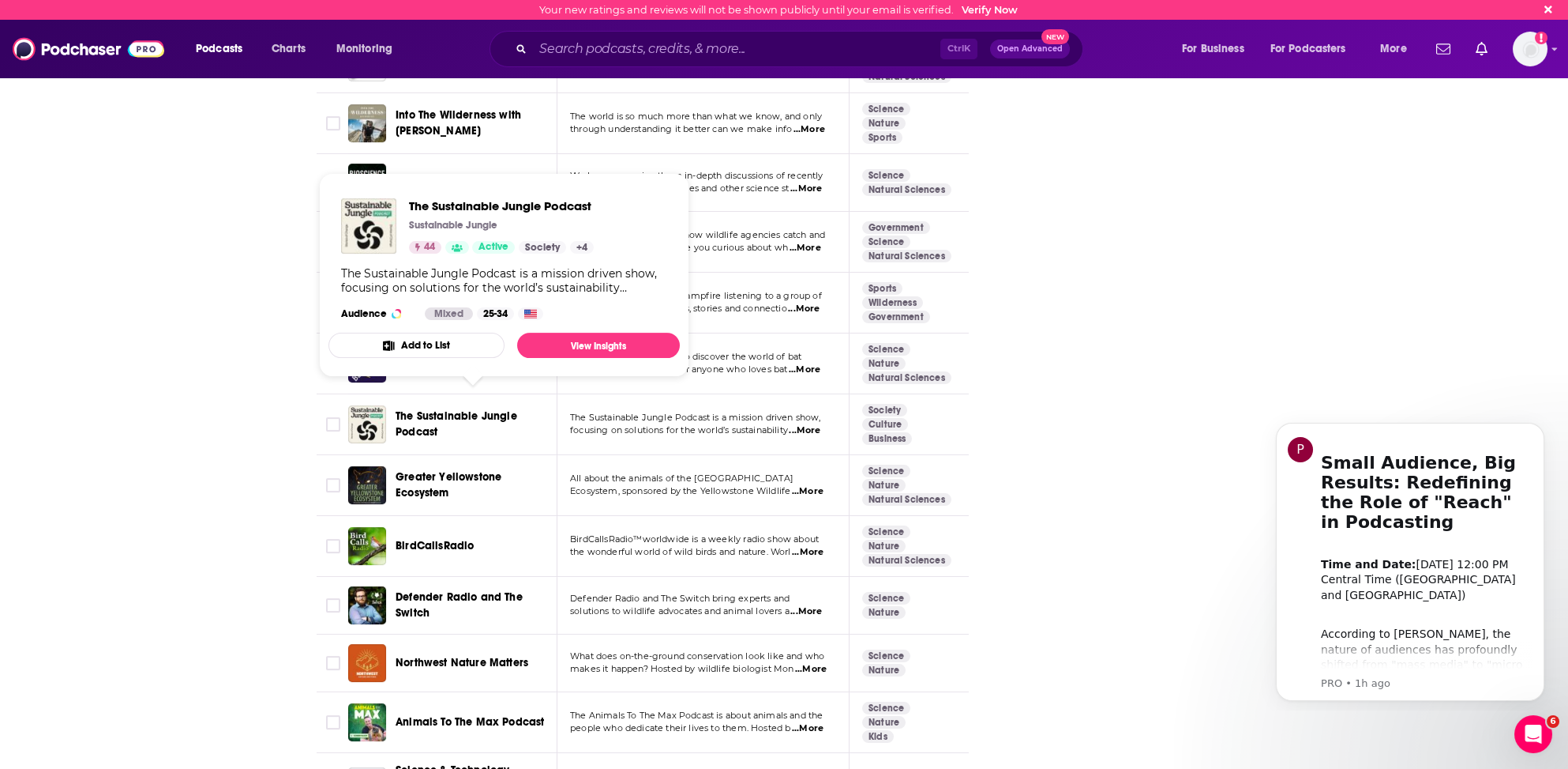
click at [480, 409] on span "The Sustainable Jungle Podcast" at bounding box center [456, 423] width 121 height 30
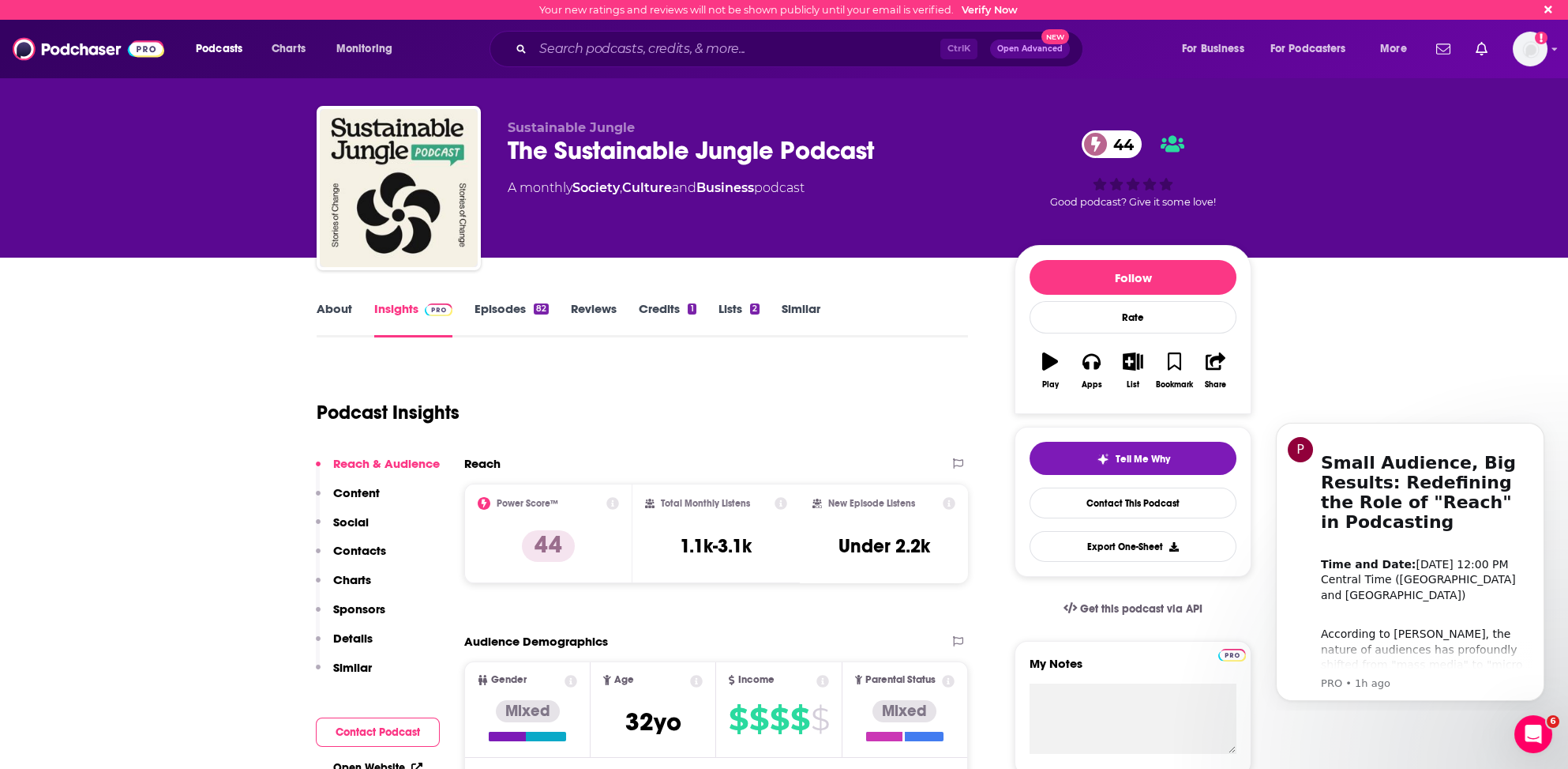
click at [800, 305] on link "Similar" at bounding box center [800, 319] width 39 height 36
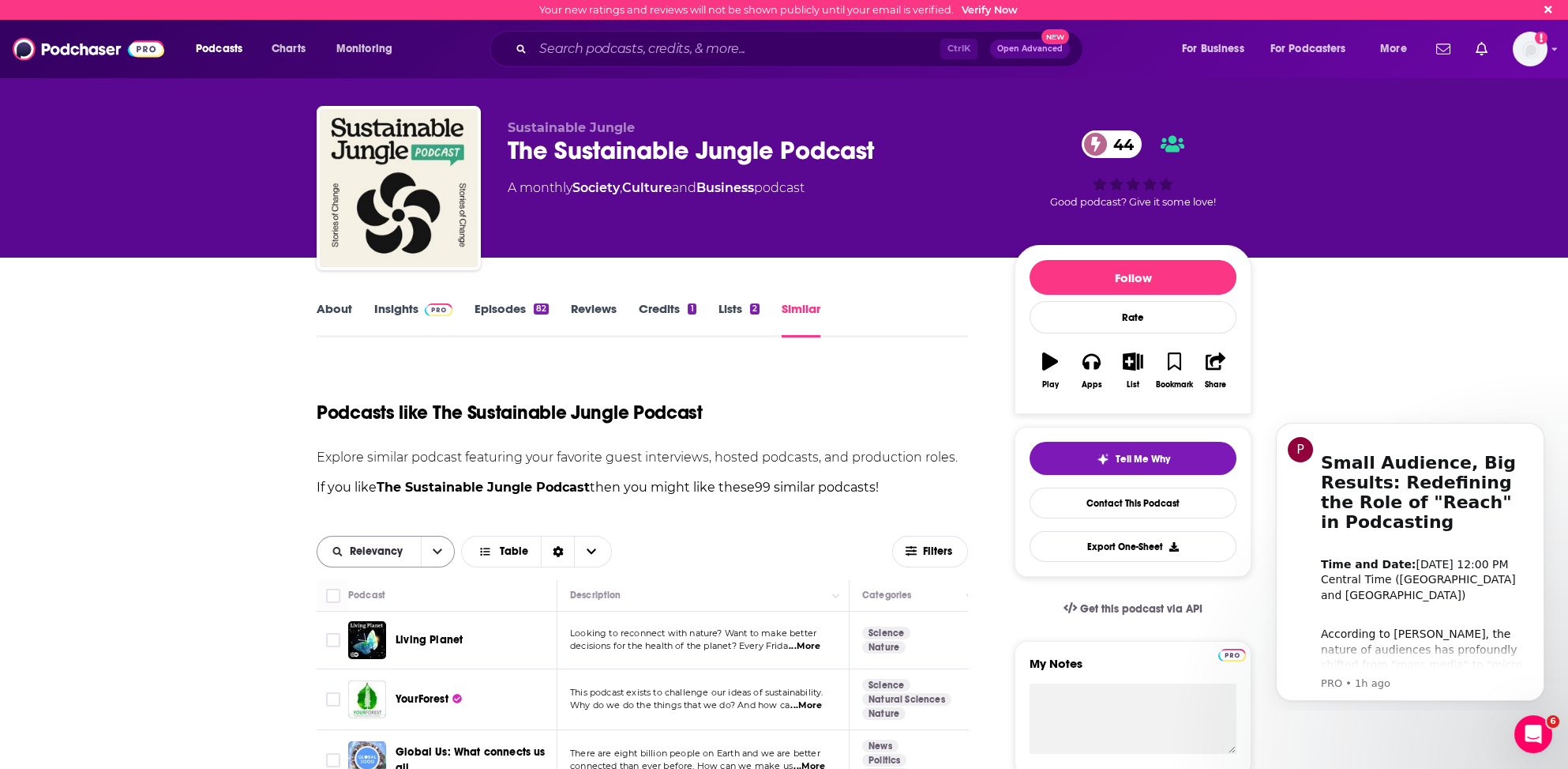
click at [375, 552] on span "Relevancy" at bounding box center [379, 552] width 58 height 11
click at [370, 658] on span "Power Score" at bounding box center [396, 660] width 93 height 9
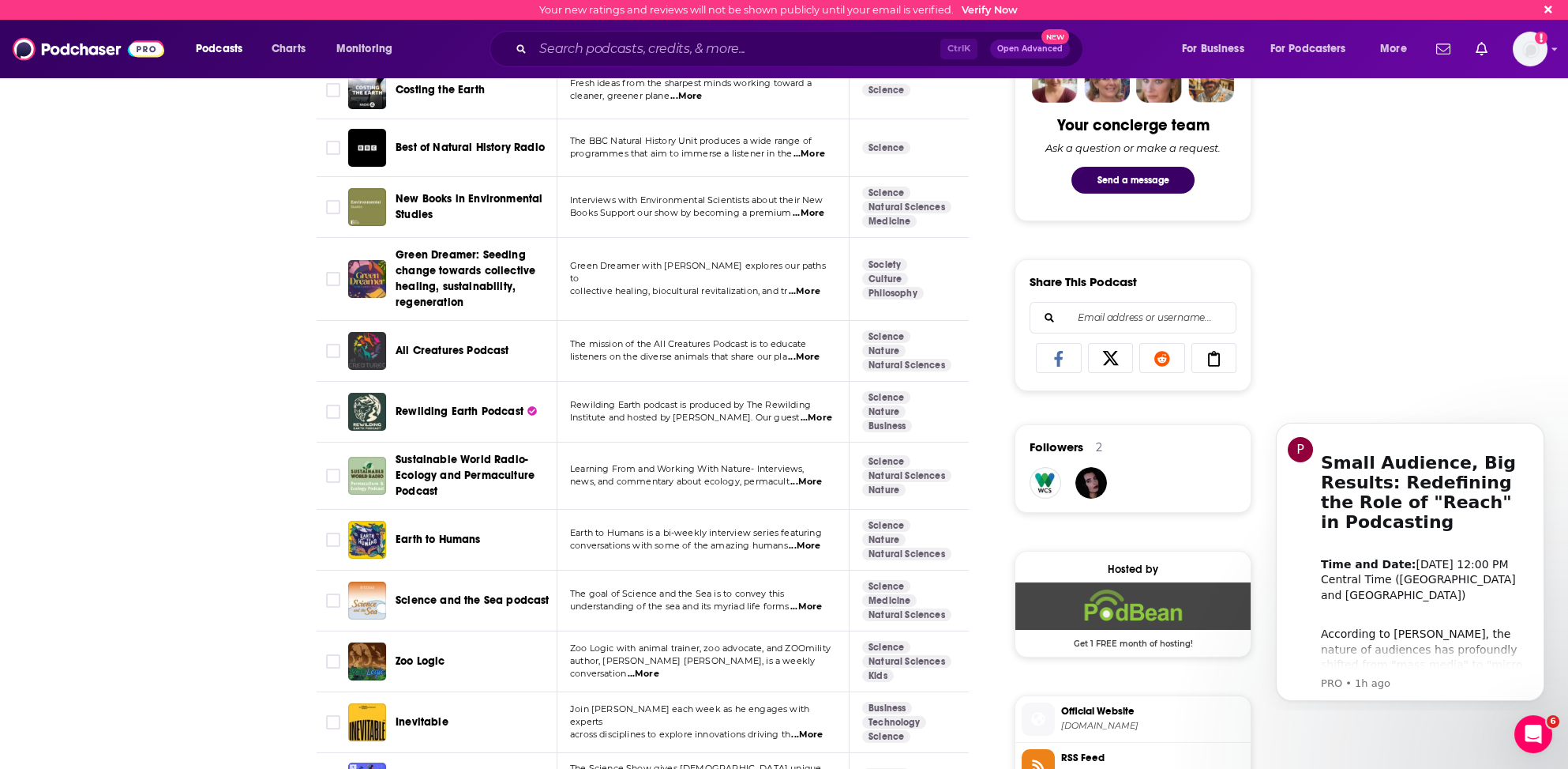
scroll to position [869, 0]
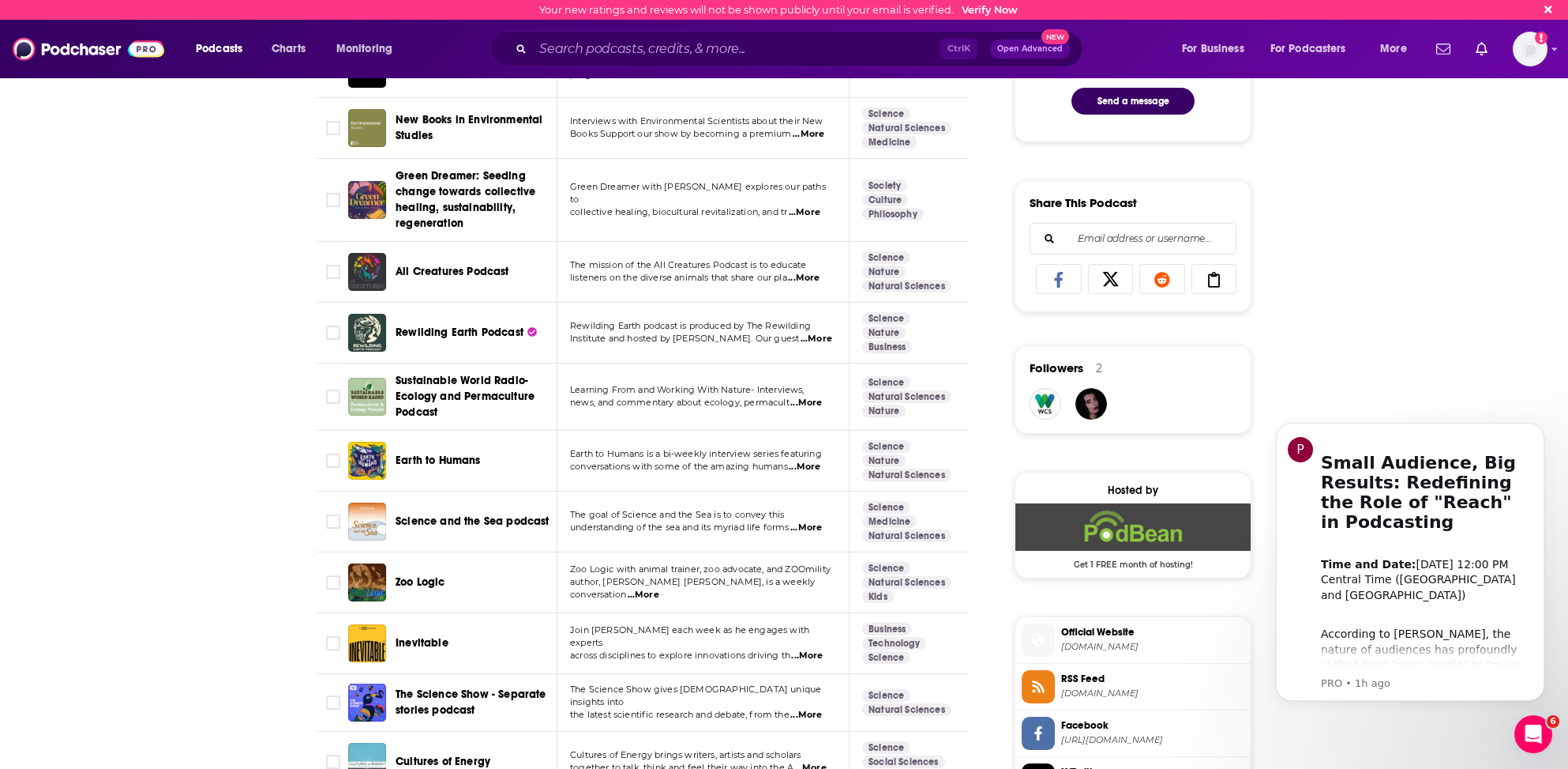
click at [812, 650] on span "...More" at bounding box center [806, 656] width 31 height 13
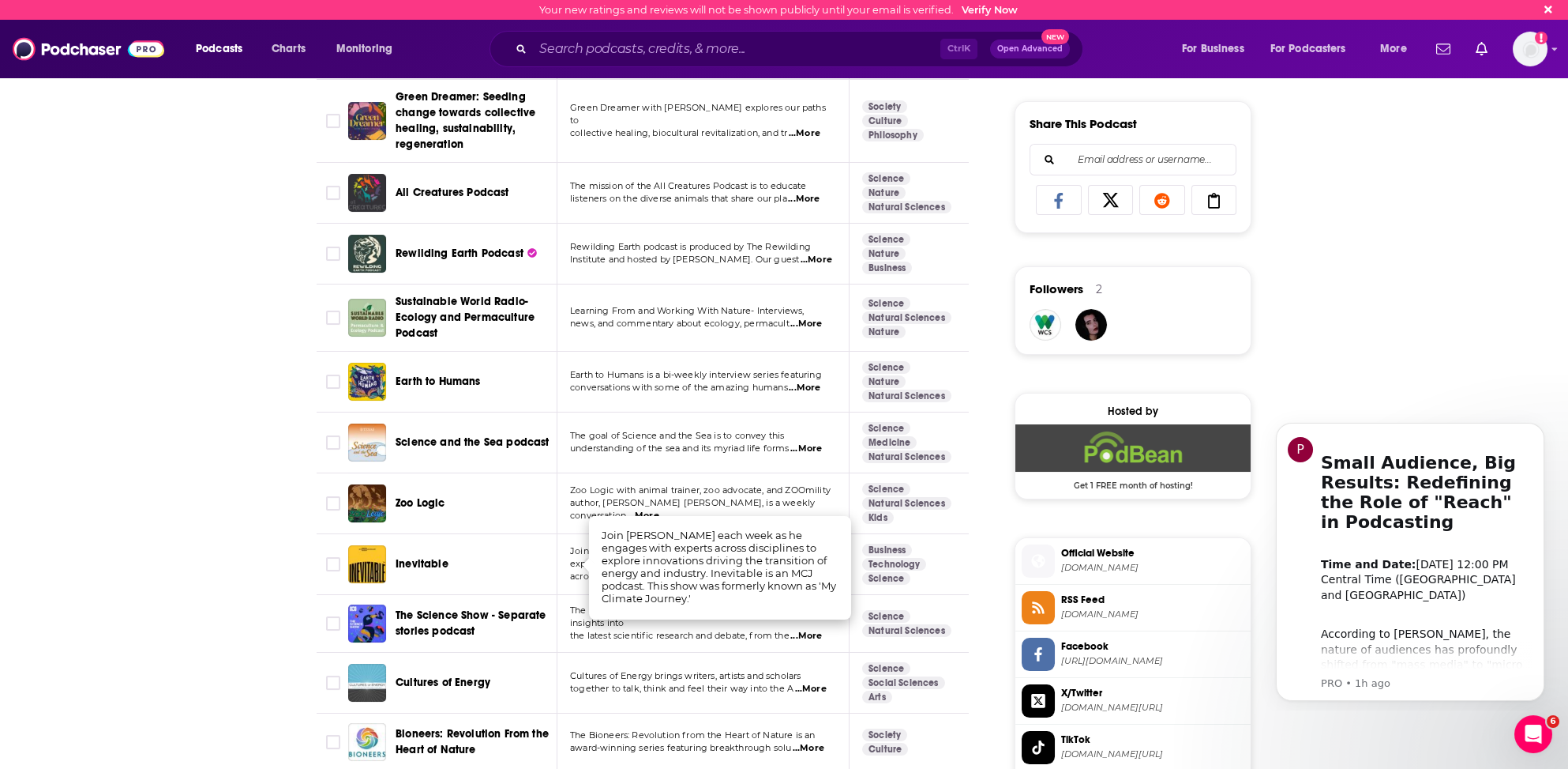
scroll to position [1027, 0]
